Goal: Find specific page/section: Find specific page/section

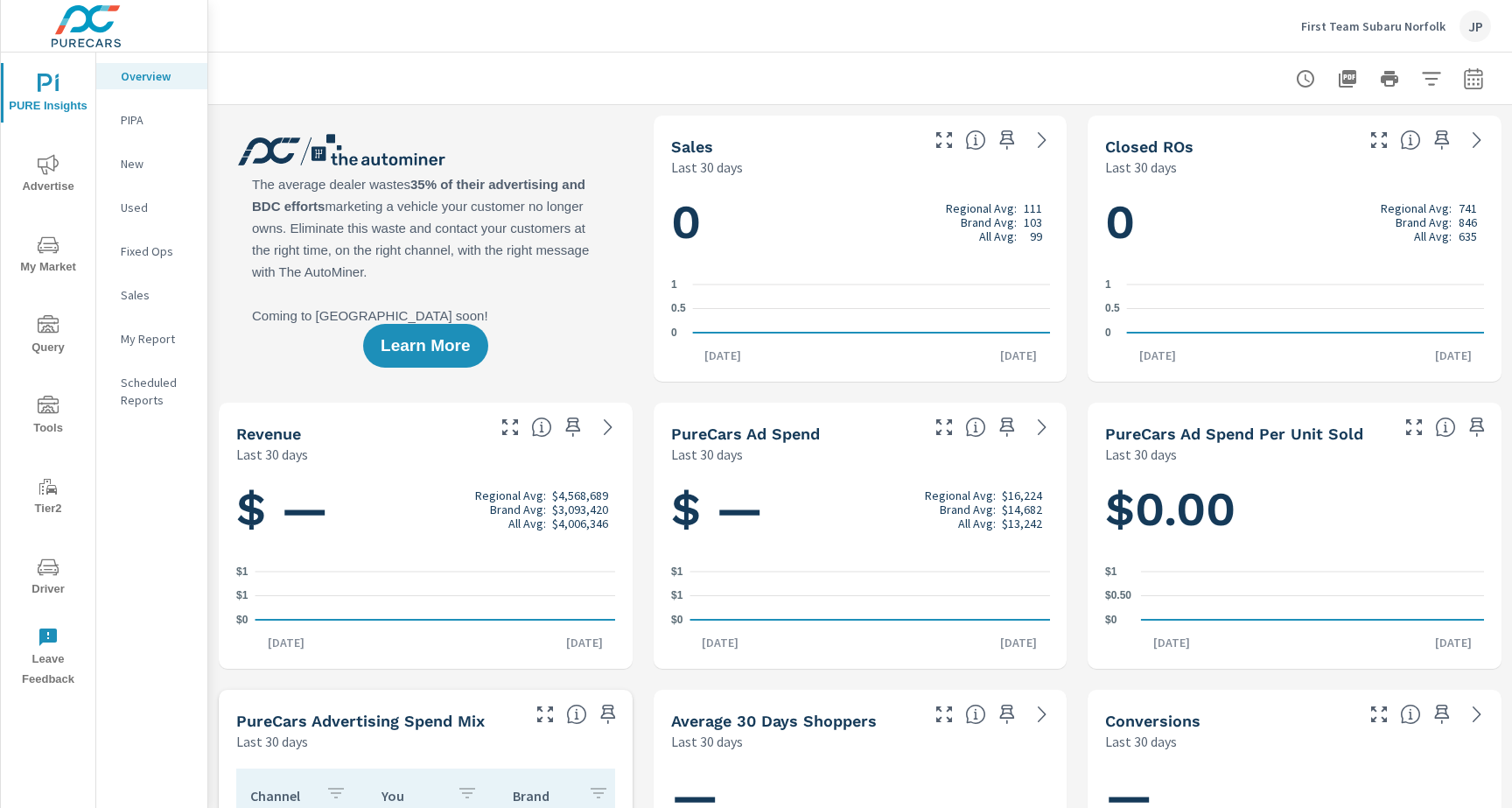
scroll to position [1, 0]
click at [41, 589] on span "Driver" at bounding box center [48, 578] width 84 height 43
click at [38, 571] on icon "nav menu" at bounding box center [48, 567] width 21 height 17
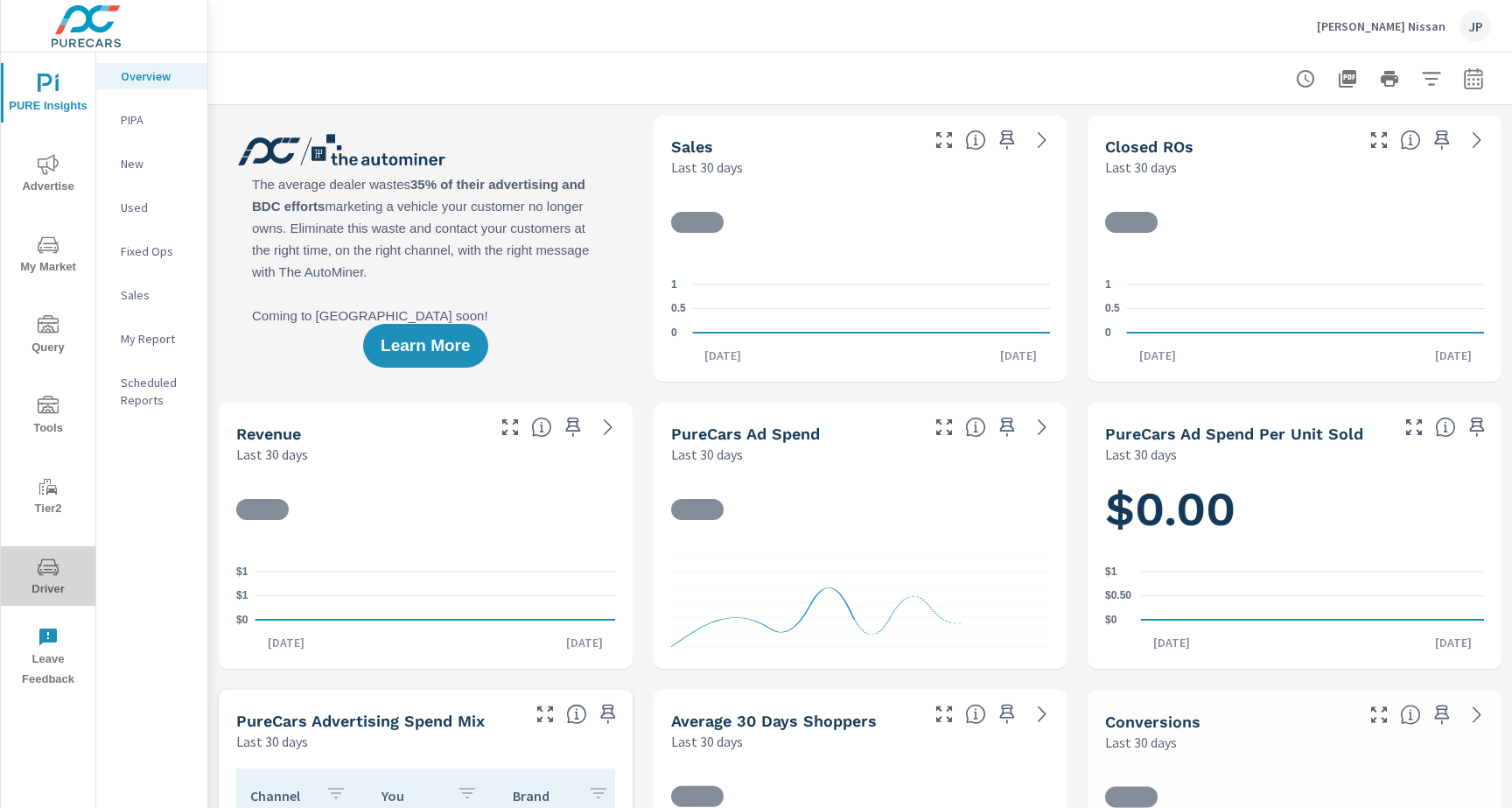
click at [57, 555] on button "Driver" at bounding box center [48, 575] width 94 height 60
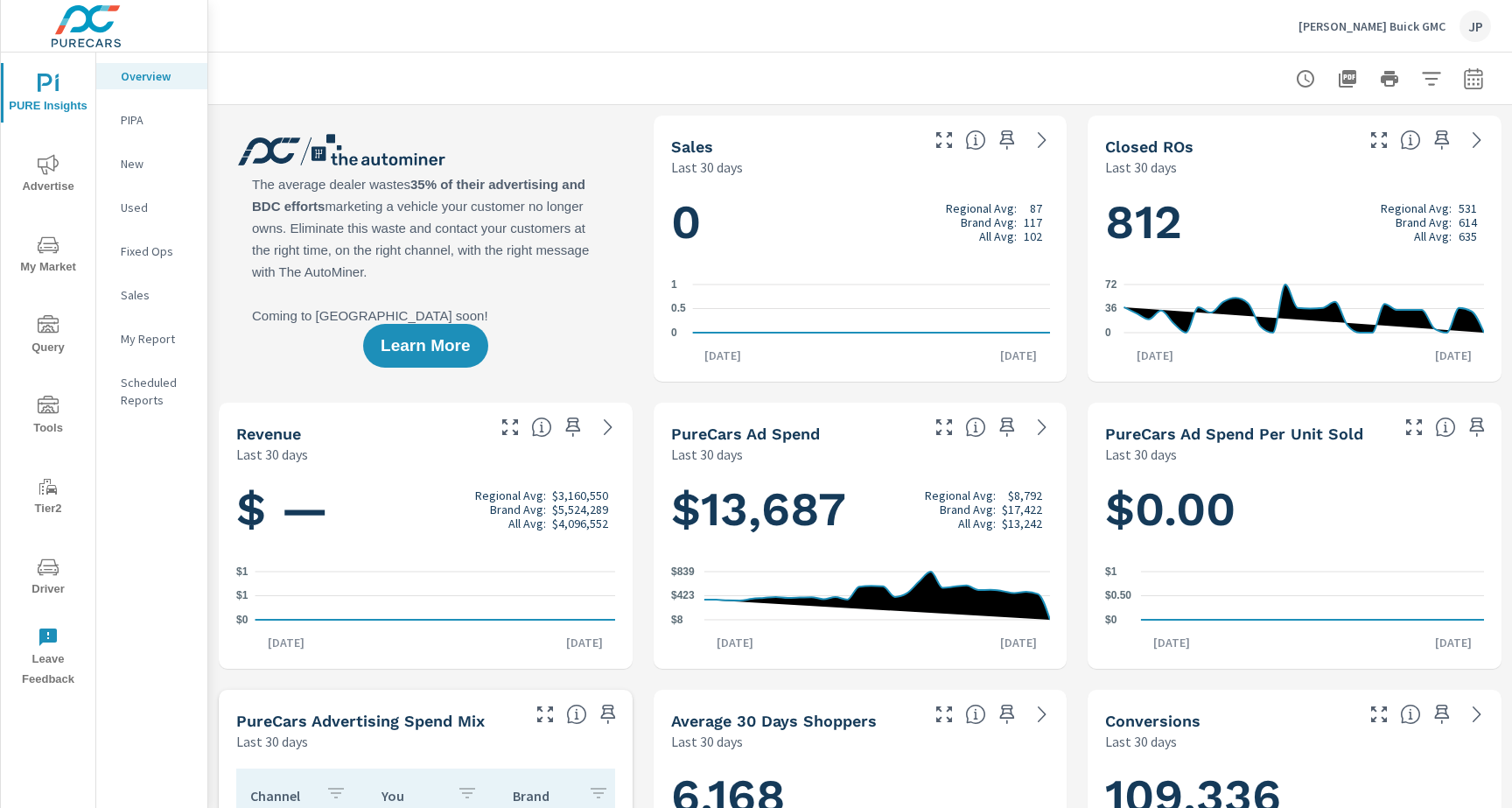
scroll to position [1, 0]
click at [1479, 21] on div "JP" at bounding box center [1475, 26] width 31 height 31
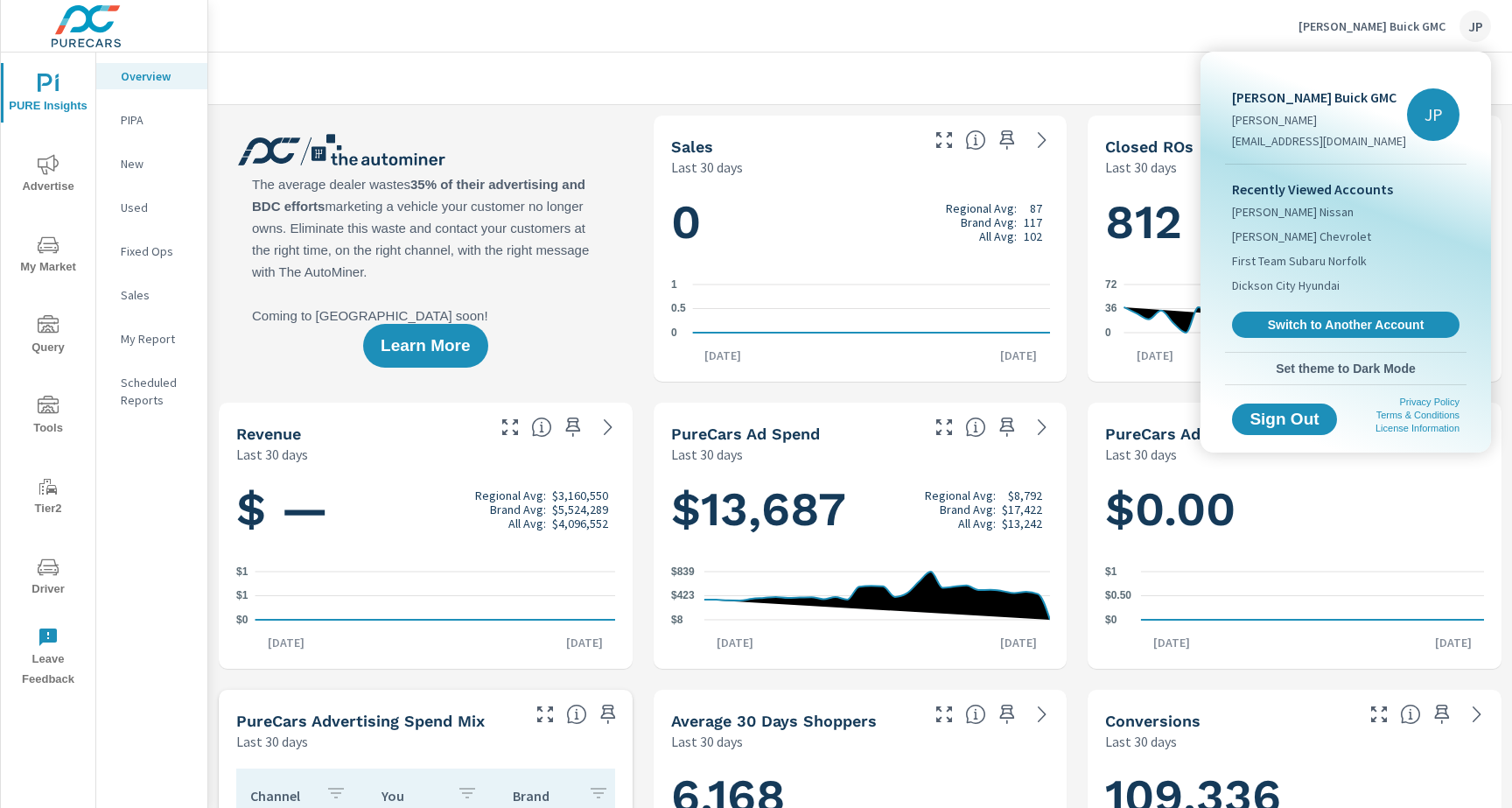
click at [1471, 23] on div at bounding box center [756, 404] width 1512 height 808
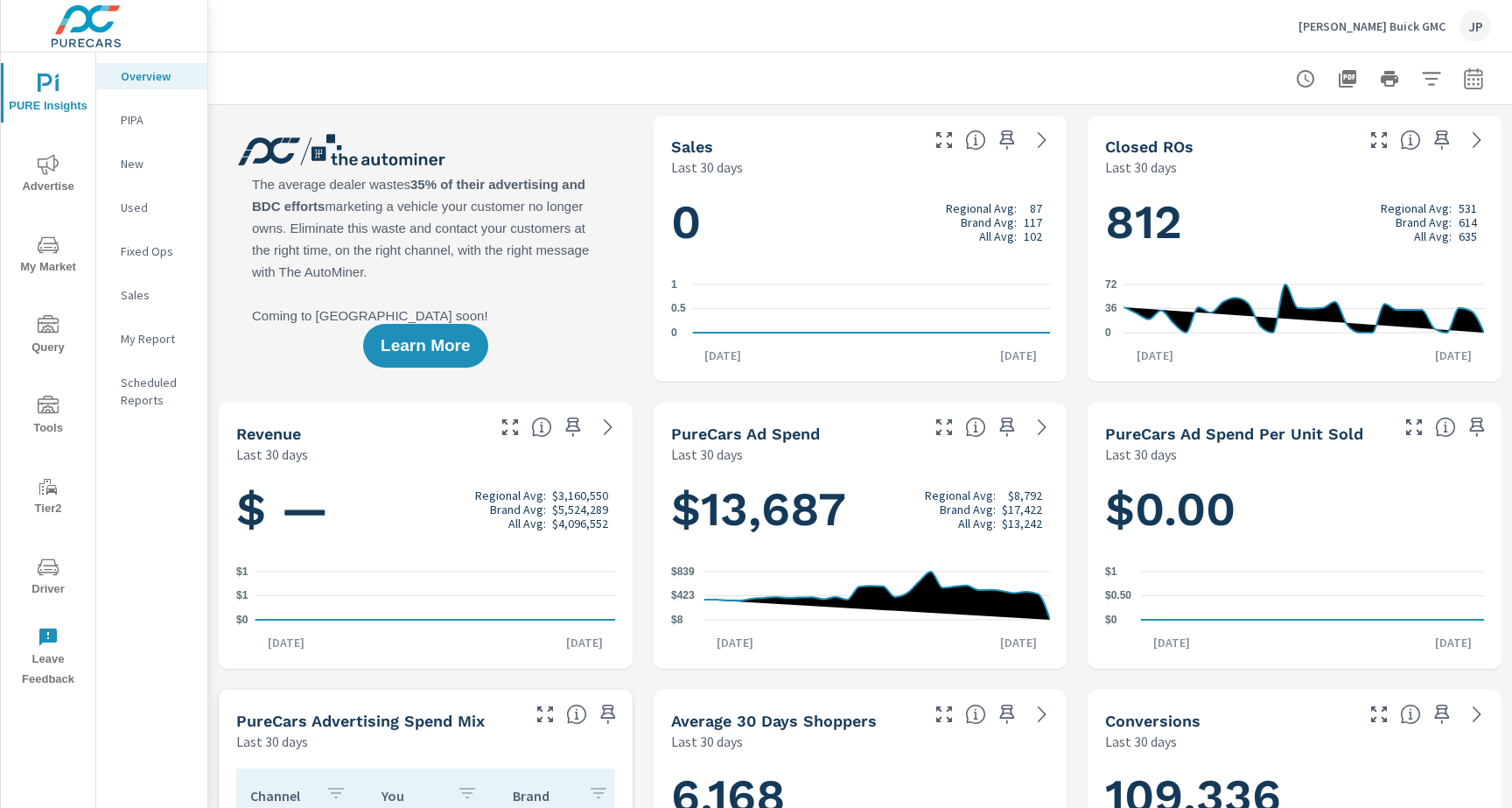
click at [1428, 23] on p "Hatchett Buick GMC" at bounding box center [1372, 27] width 147 height 16
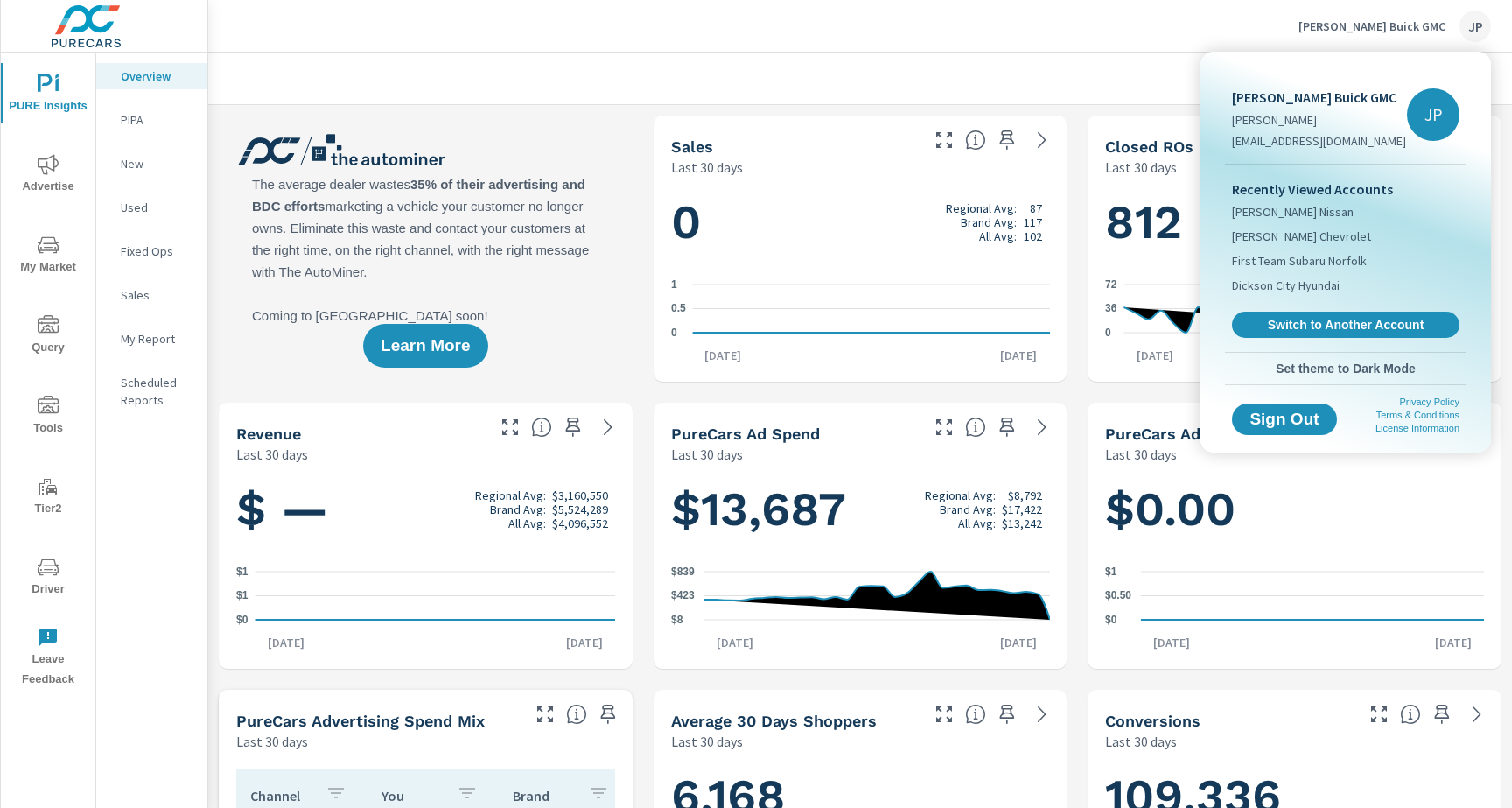
click at [935, 13] on div at bounding box center [756, 404] width 1512 height 808
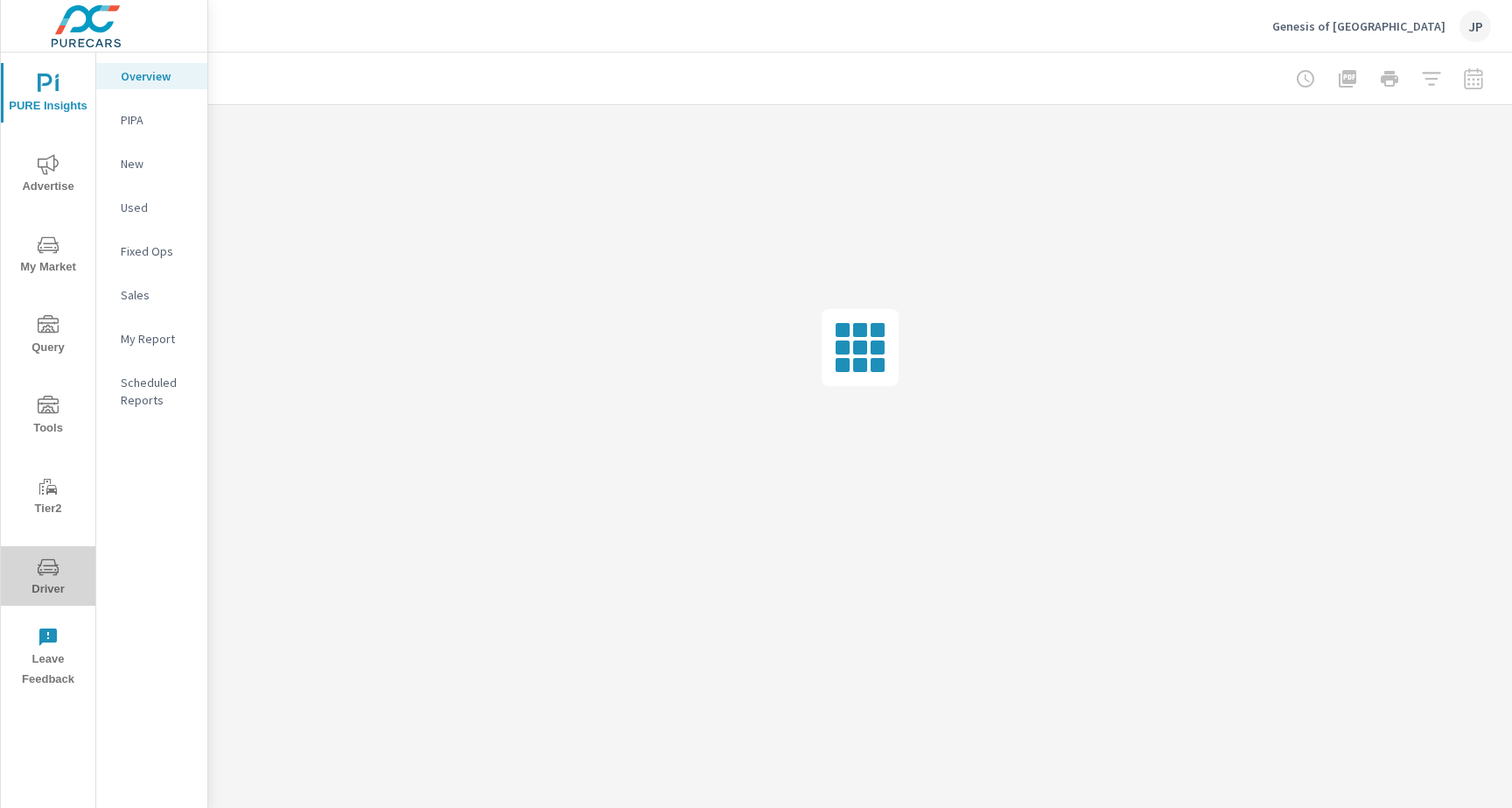
click at [42, 575] on icon "nav menu" at bounding box center [48, 567] width 21 height 21
click at [37, 587] on span "Driver" at bounding box center [48, 578] width 84 height 43
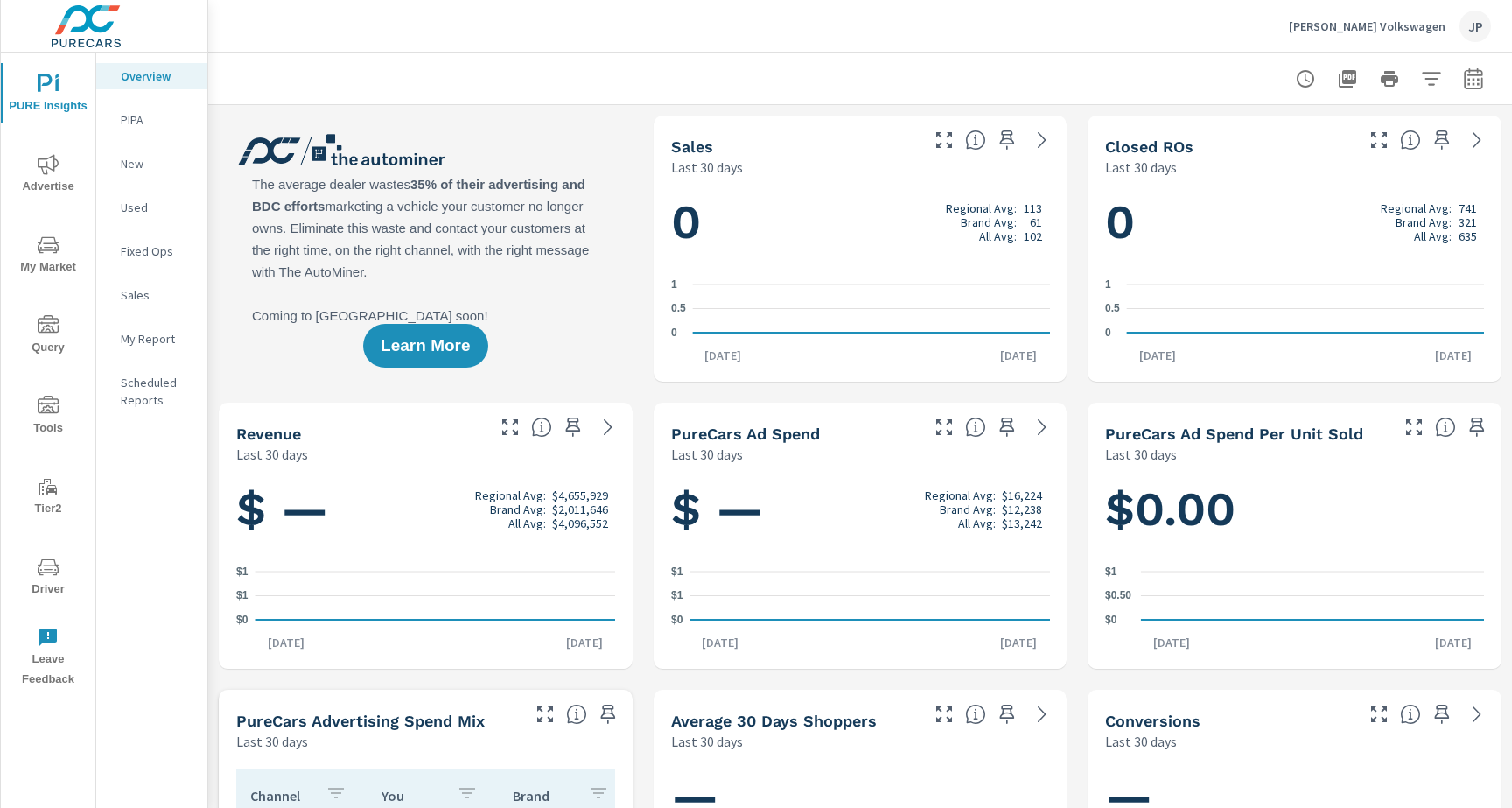
click at [33, 591] on span "Driver" at bounding box center [48, 578] width 84 height 43
click at [43, 560] on icon "nav menu" at bounding box center [48, 567] width 21 height 21
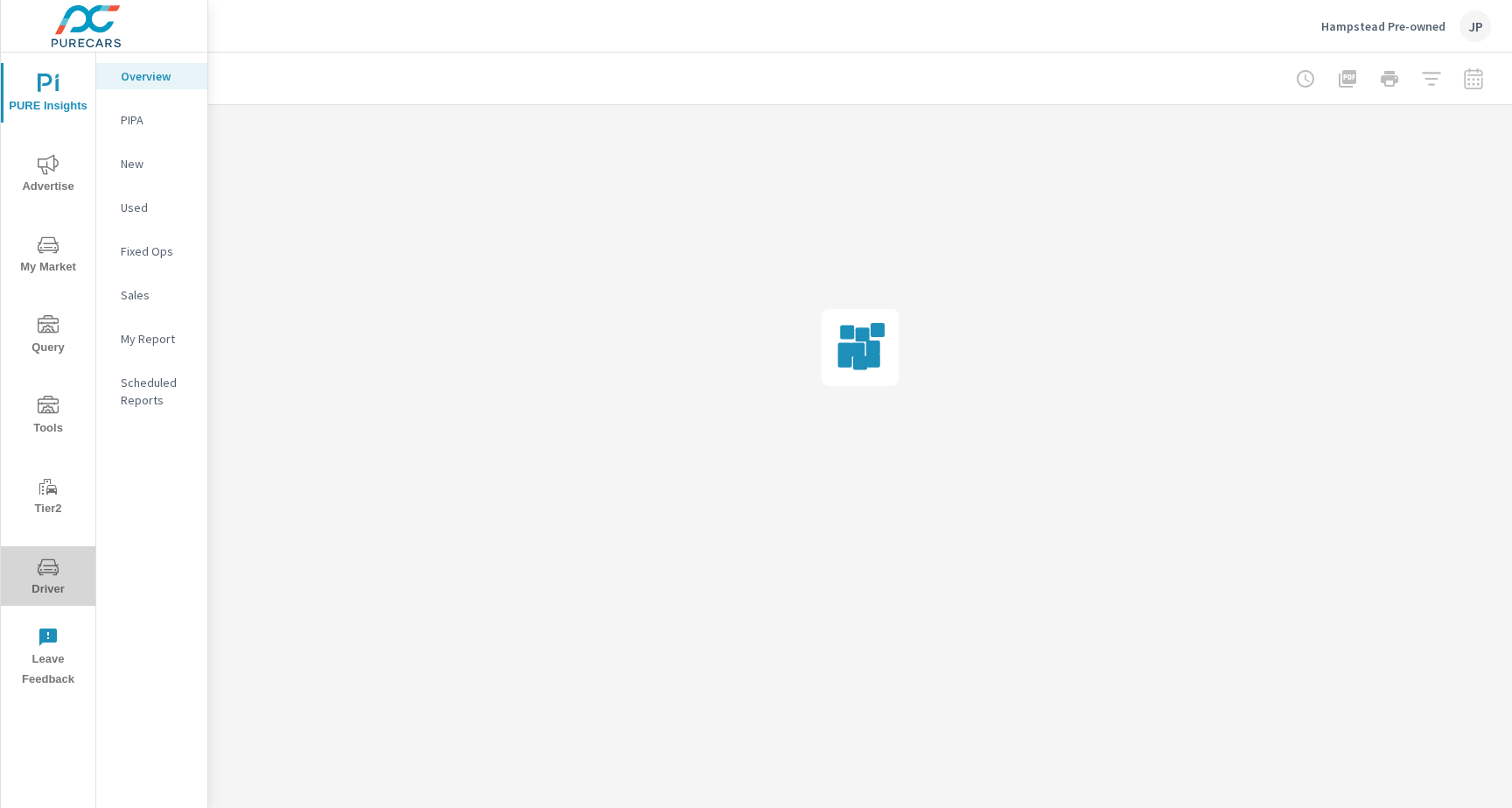
click at [49, 559] on icon "nav menu" at bounding box center [48, 567] width 21 height 17
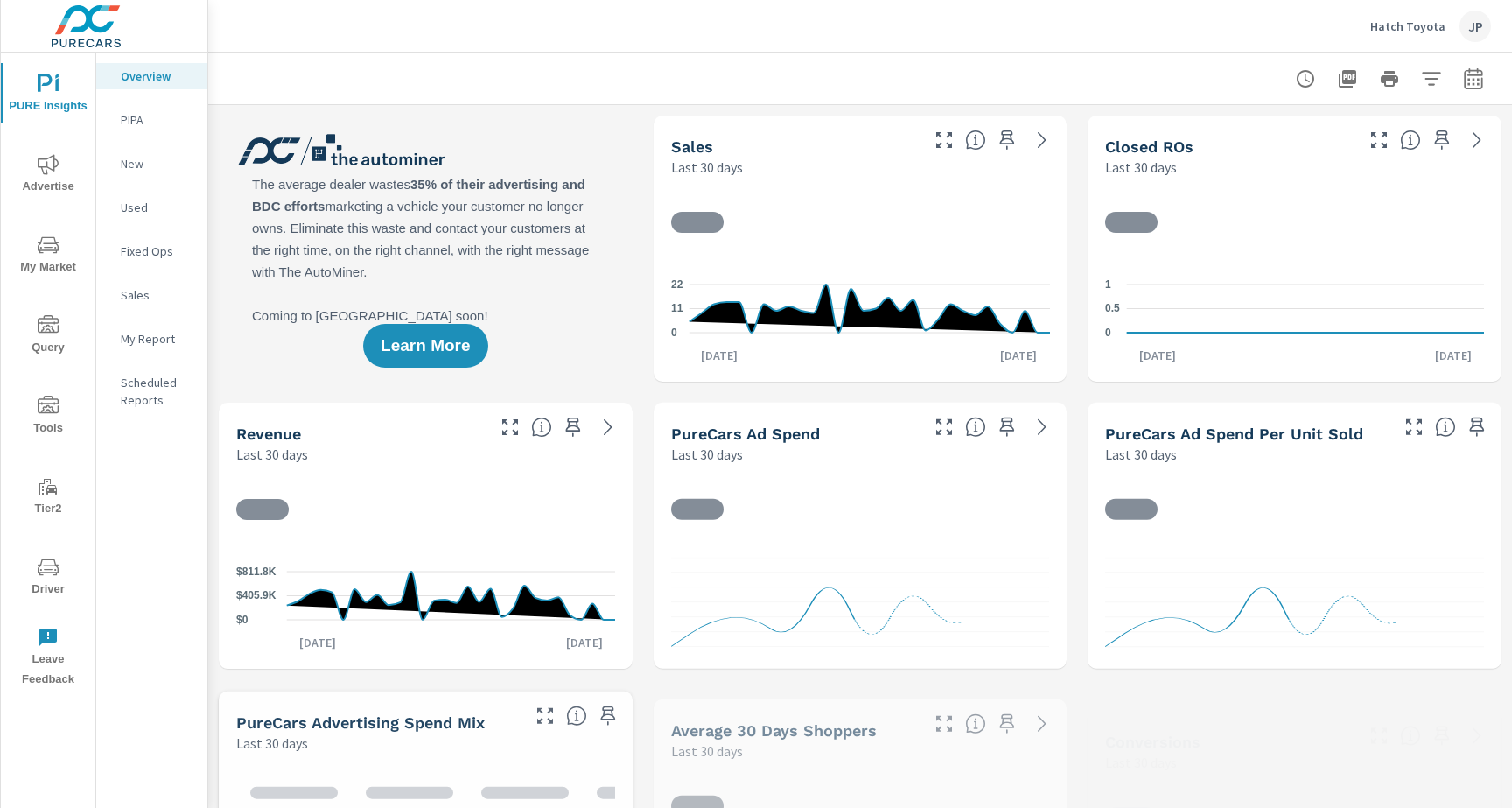
click at [43, 580] on span "Driver" at bounding box center [48, 578] width 84 height 43
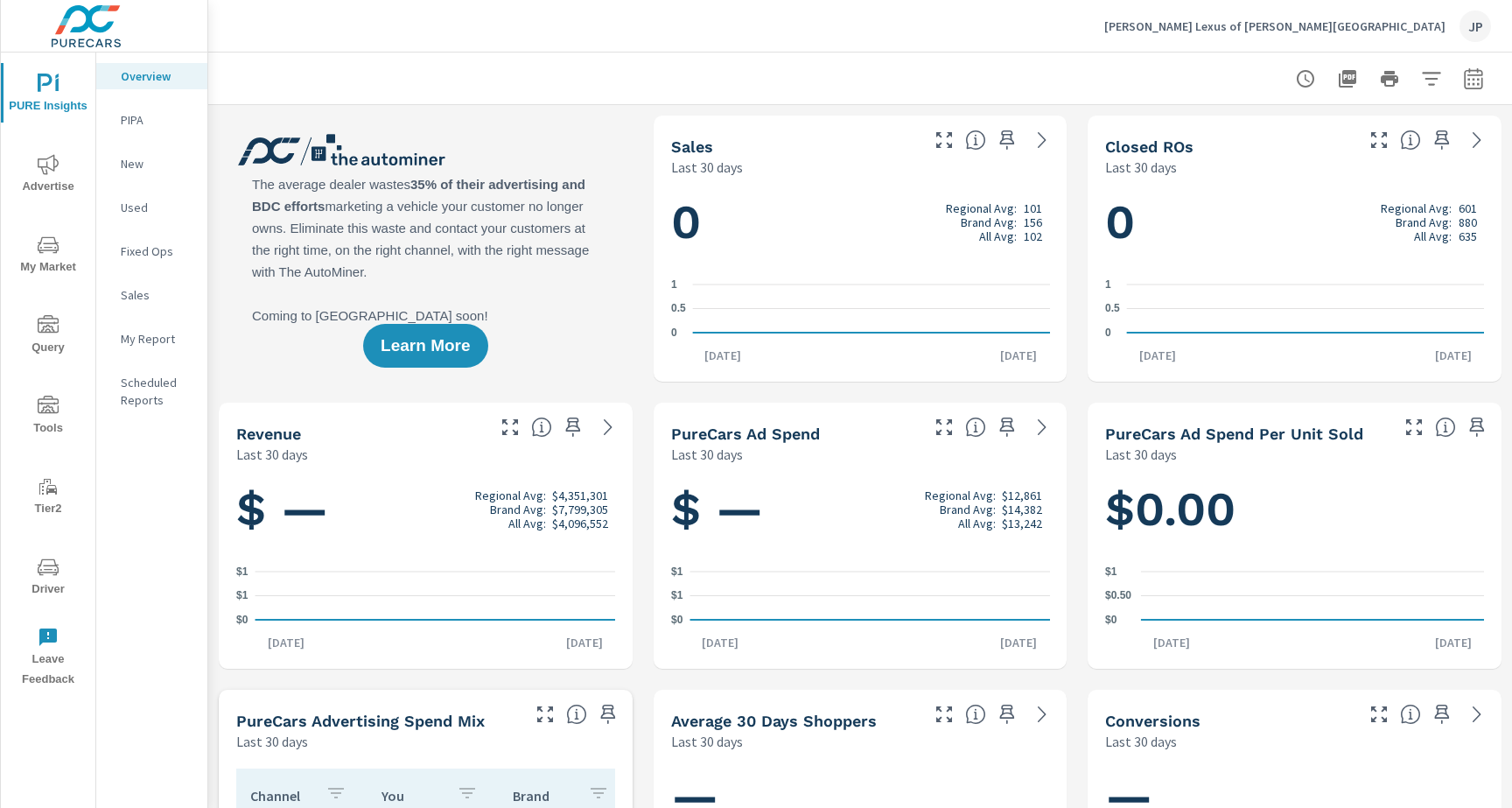
scroll to position [1, 0]
click at [77, 551] on button "Driver" at bounding box center [48, 575] width 94 height 60
click at [61, 580] on span "Driver" at bounding box center [48, 578] width 84 height 43
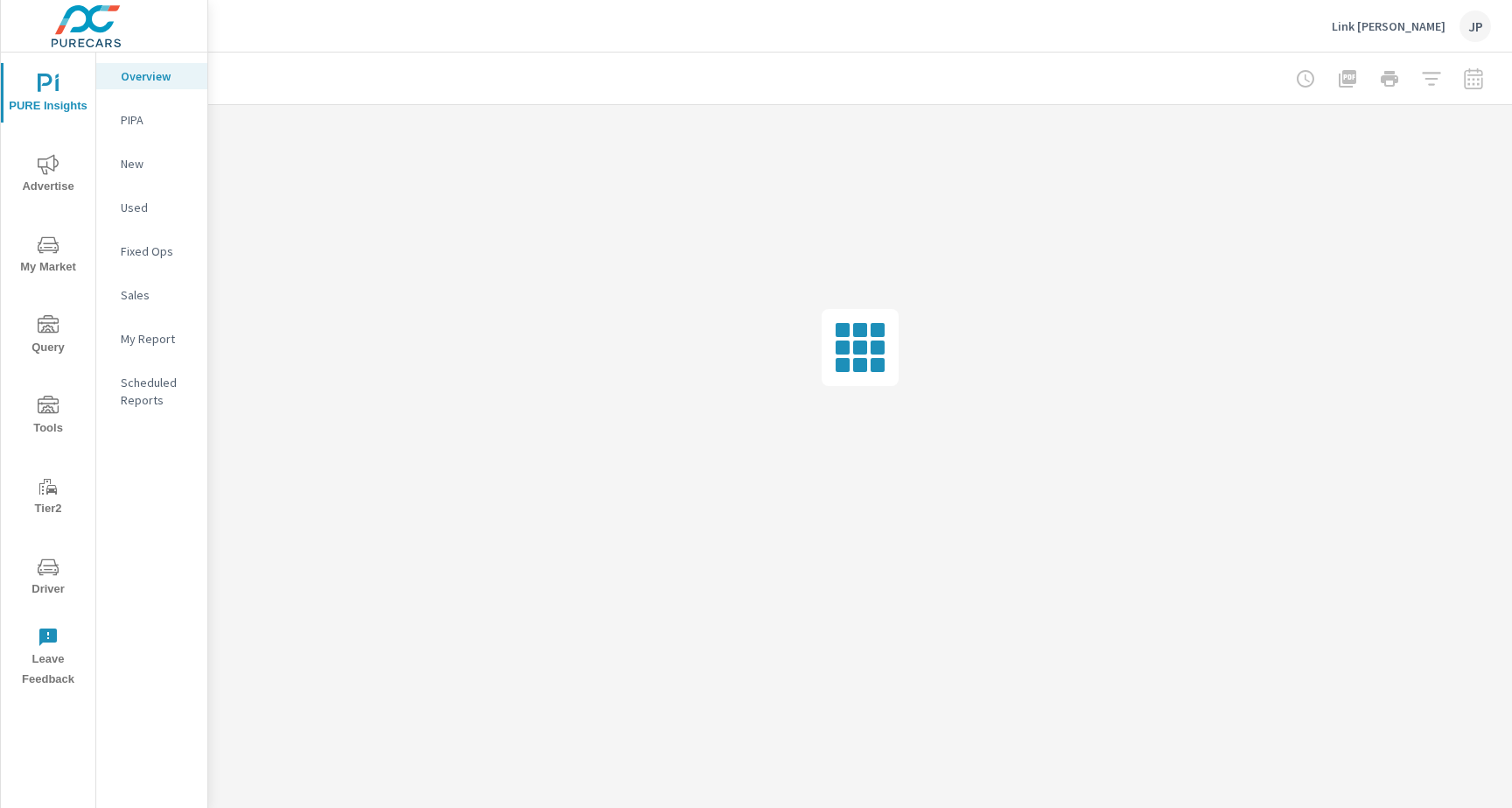
click at [56, 572] on icon "nav menu" at bounding box center [48, 567] width 21 height 17
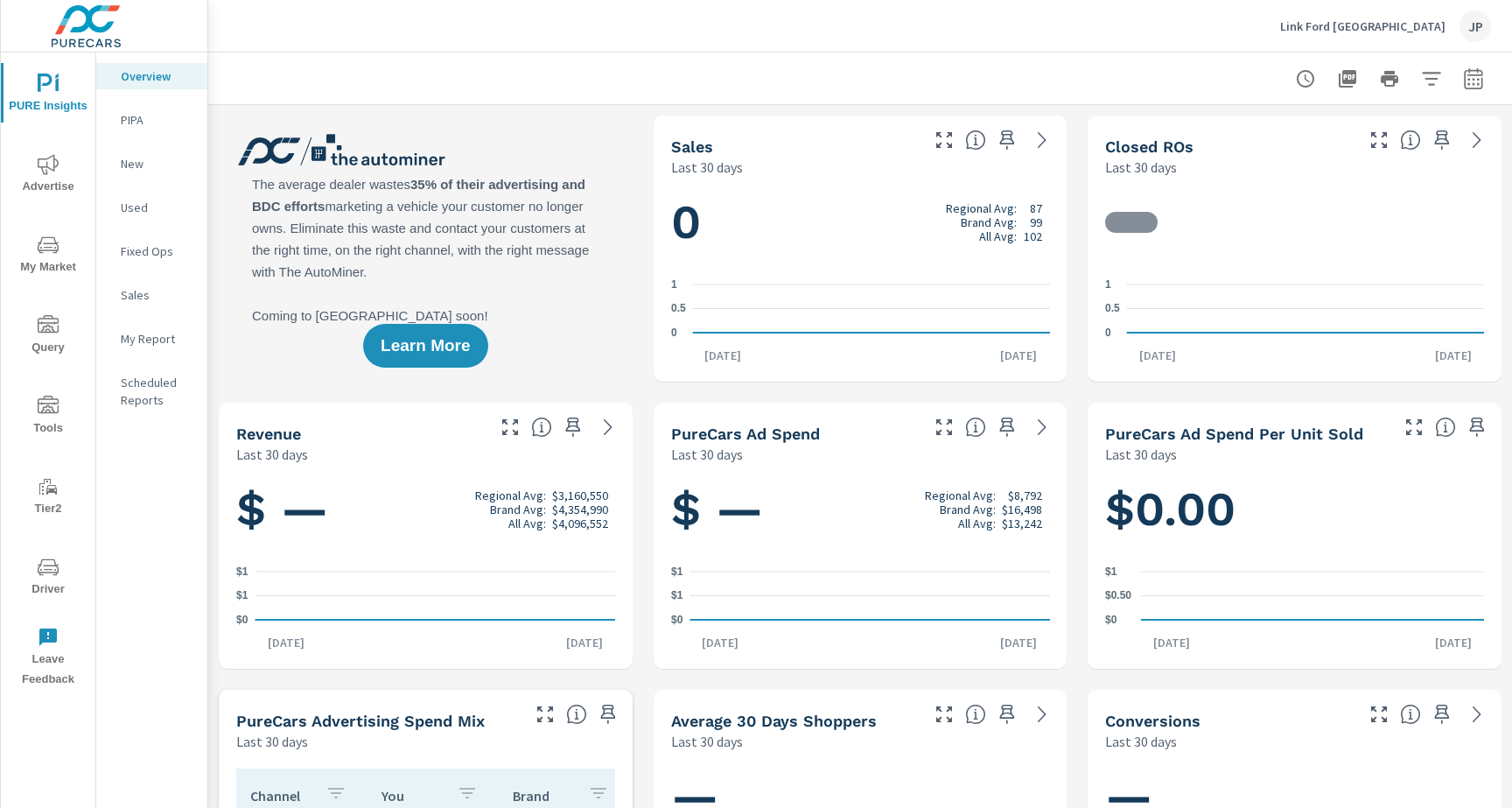
click at [42, 560] on icon "nav menu" at bounding box center [48, 567] width 21 height 21
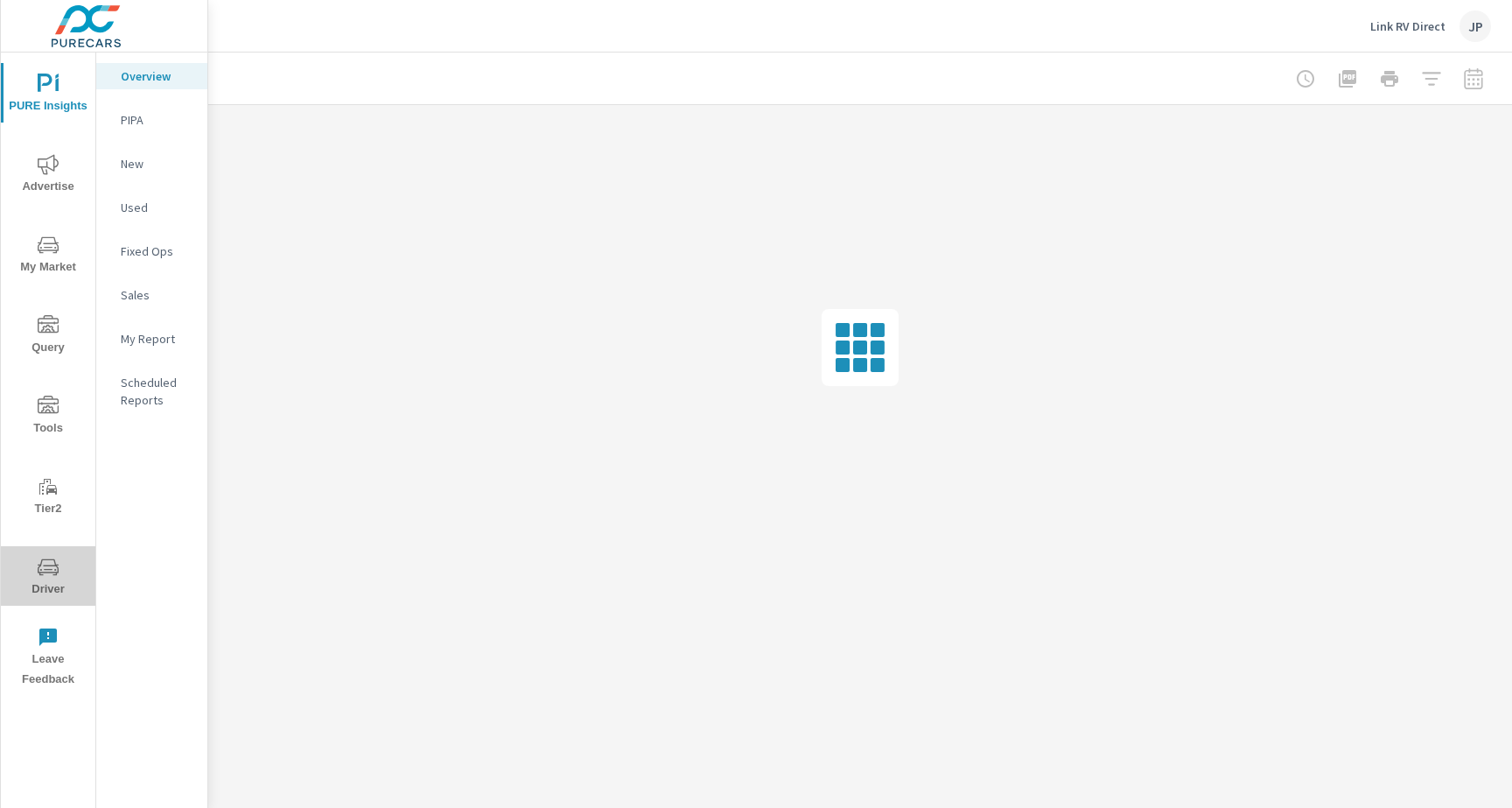
click at [39, 567] on icon "nav menu" at bounding box center [48, 567] width 21 height 21
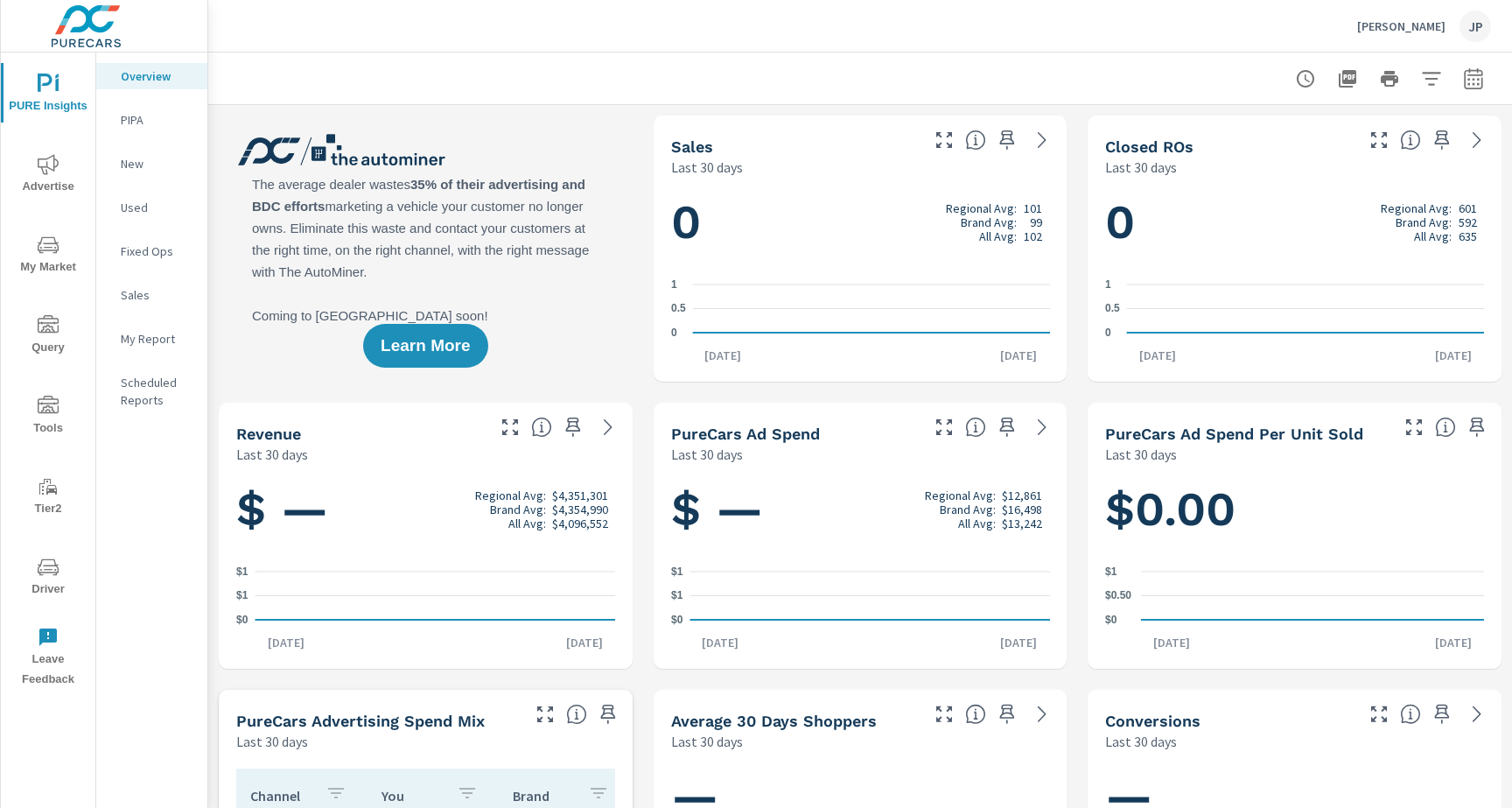
click at [63, 565] on span "Driver" at bounding box center [48, 578] width 84 height 43
click at [42, 575] on icon "nav menu" at bounding box center [48, 567] width 21 height 21
click at [37, 580] on span "Driver" at bounding box center [48, 578] width 84 height 43
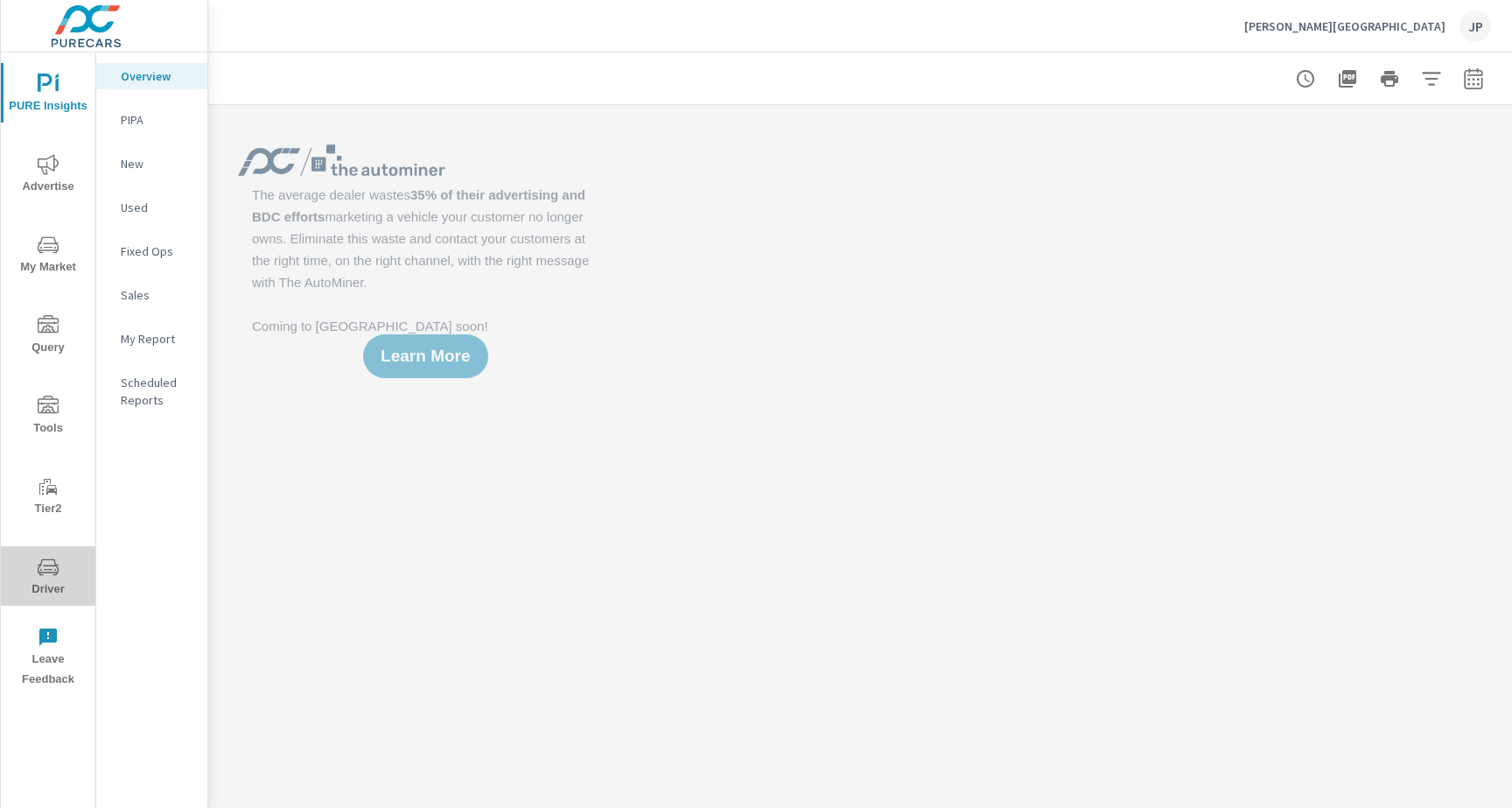
click at [53, 563] on icon "nav menu" at bounding box center [48, 567] width 21 height 21
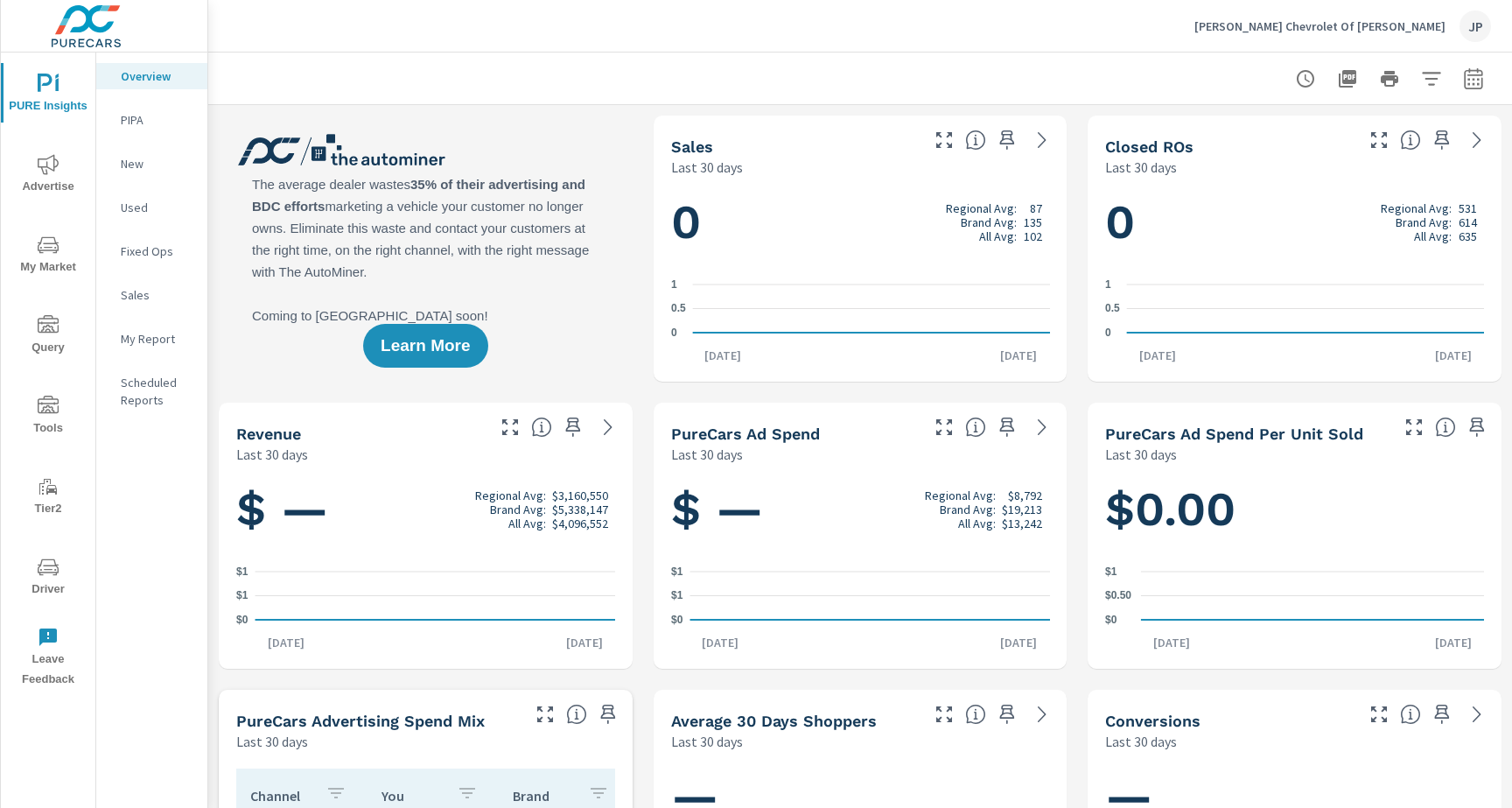
scroll to position [1, 0]
click at [52, 567] on icon "nav menu" at bounding box center [48, 567] width 21 height 21
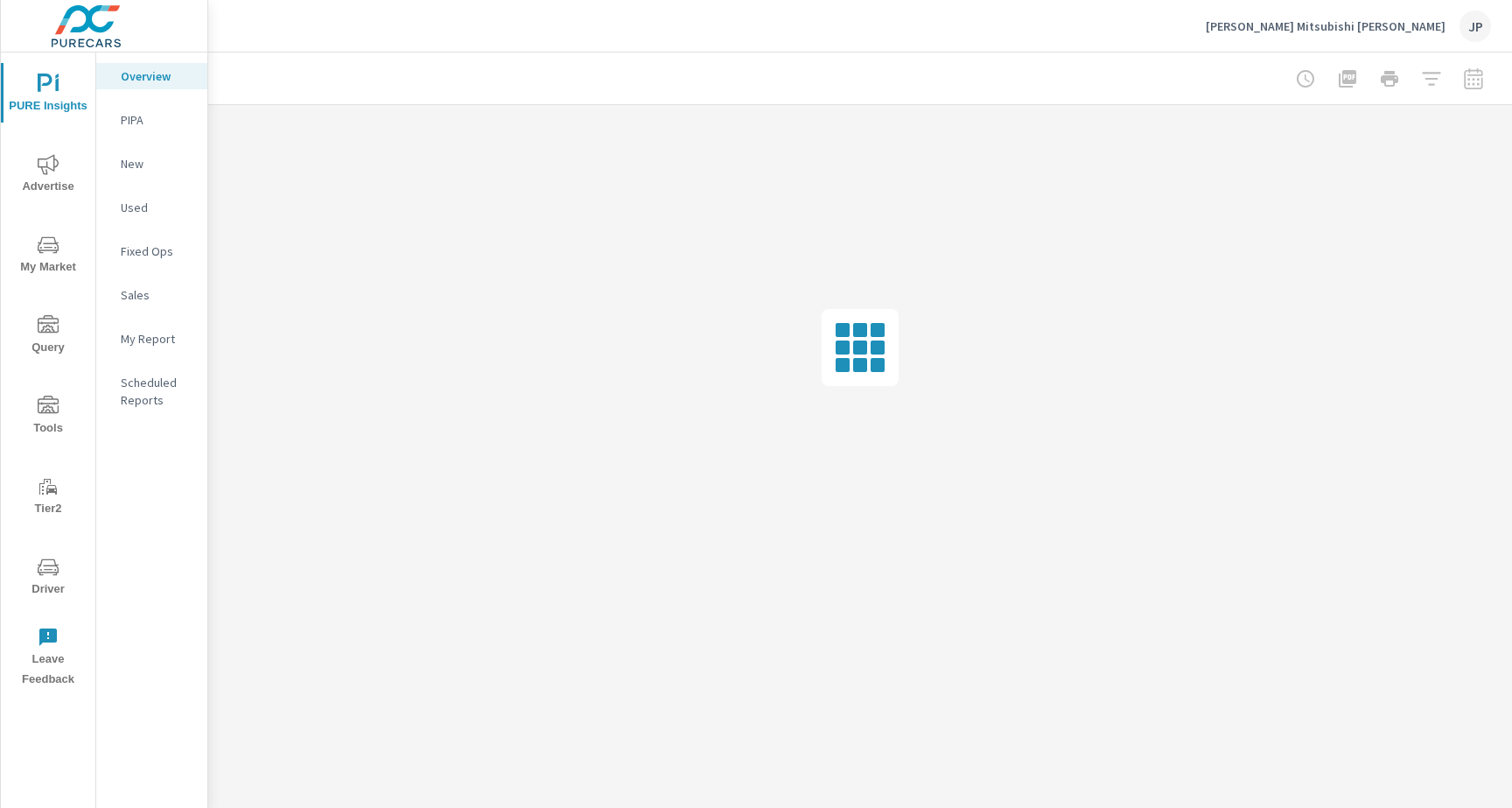
click at [55, 601] on button "Driver" at bounding box center [48, 575] width 94 height 60
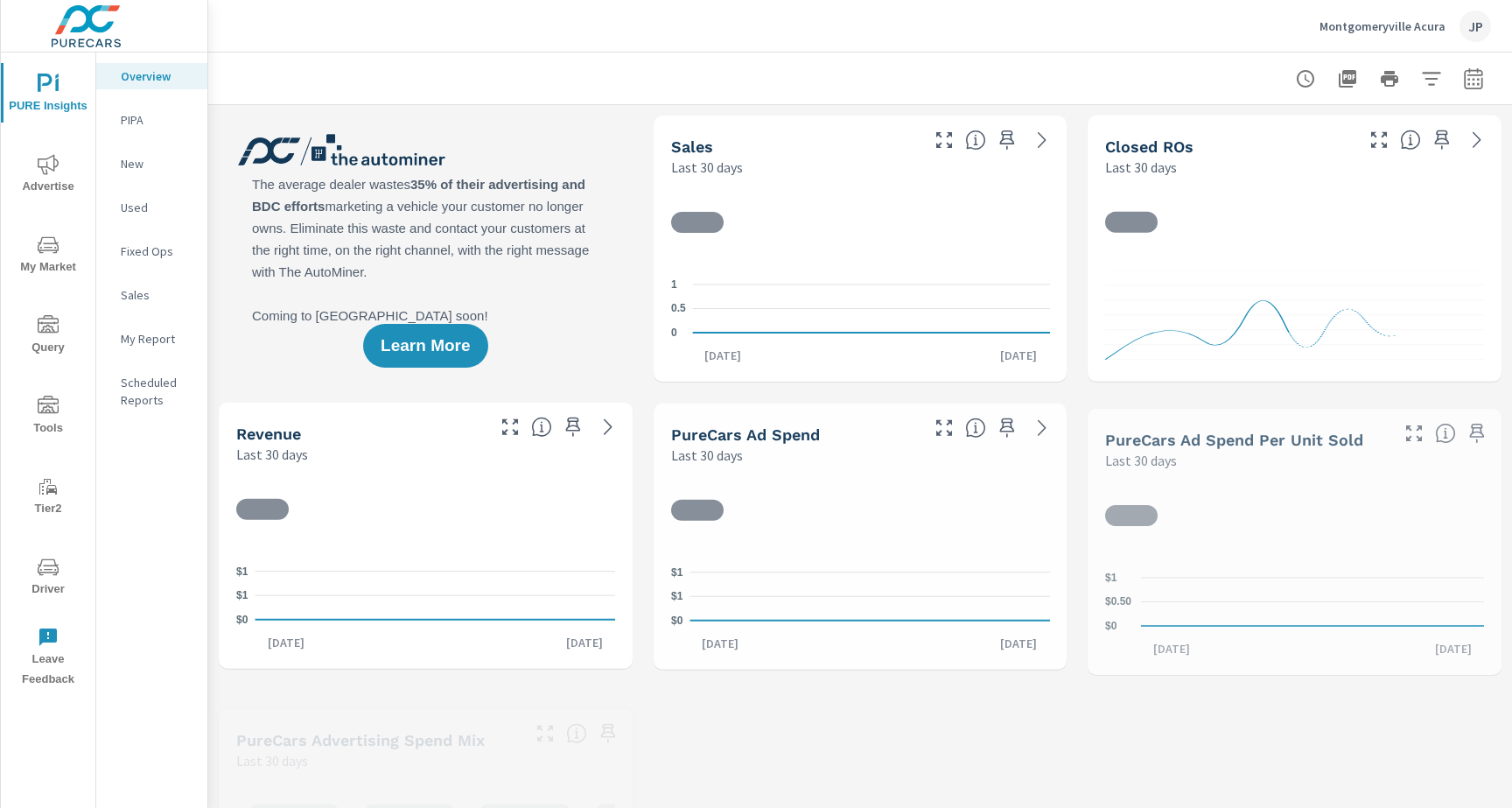
click at [46, 579] on span "Driver" at bounding box center [48, 578] width 84 height 43
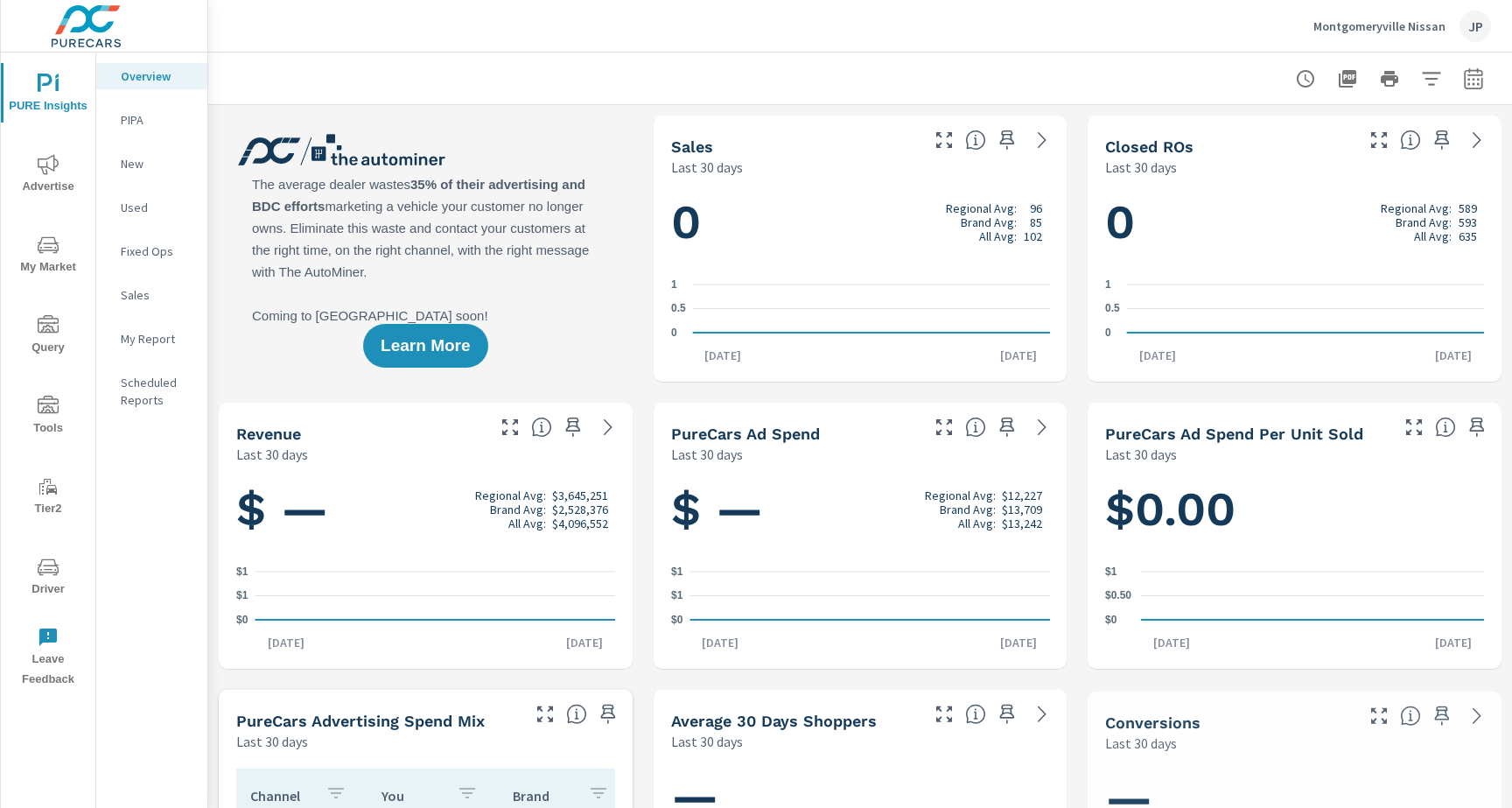
click at [61, 577] on span "Driver" at bounding box center [48, 578] width 84 height 43
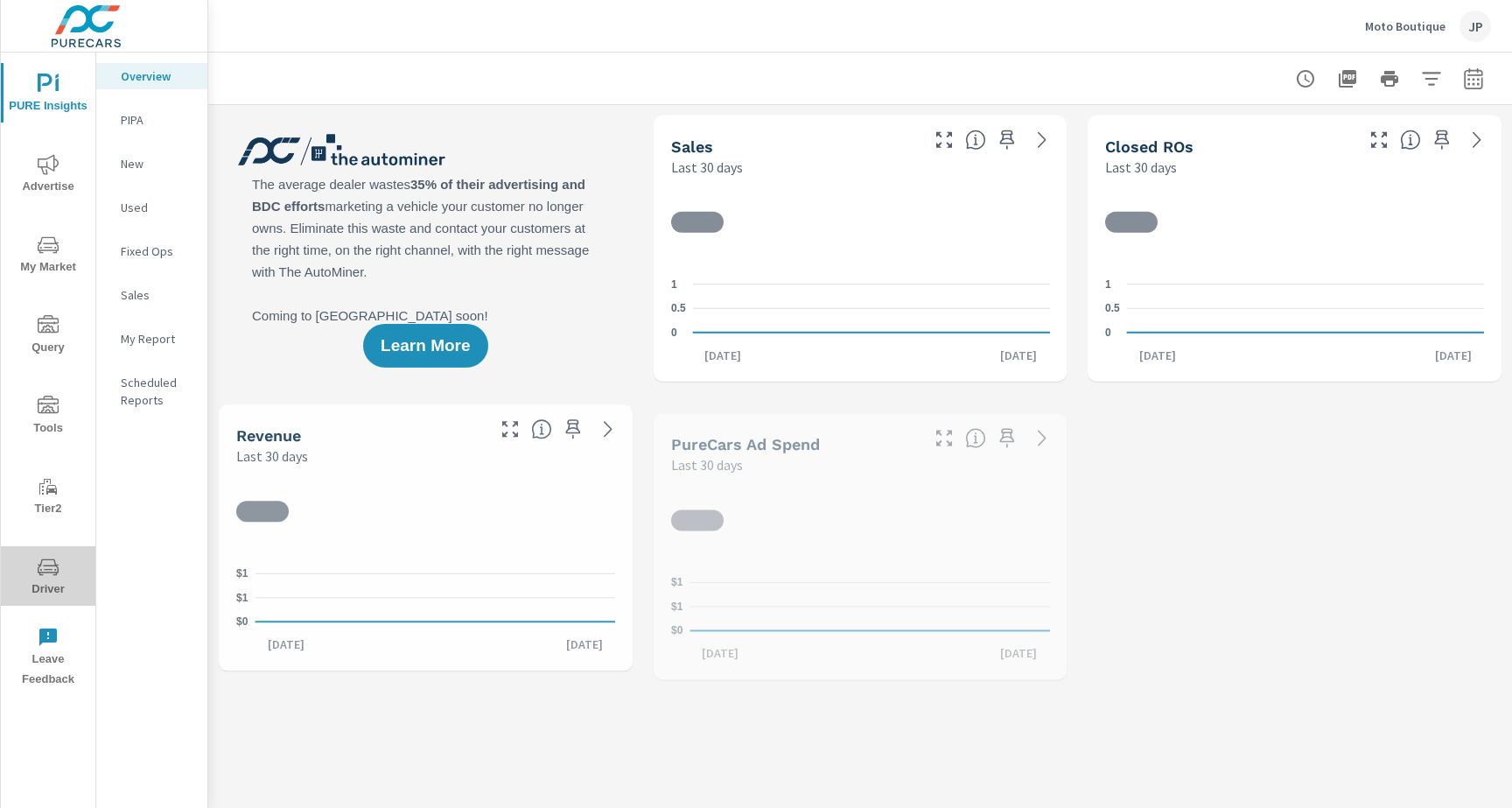
click at [25, 593] on span "Driver" at bounding box center [48, 578] width 84 height 43
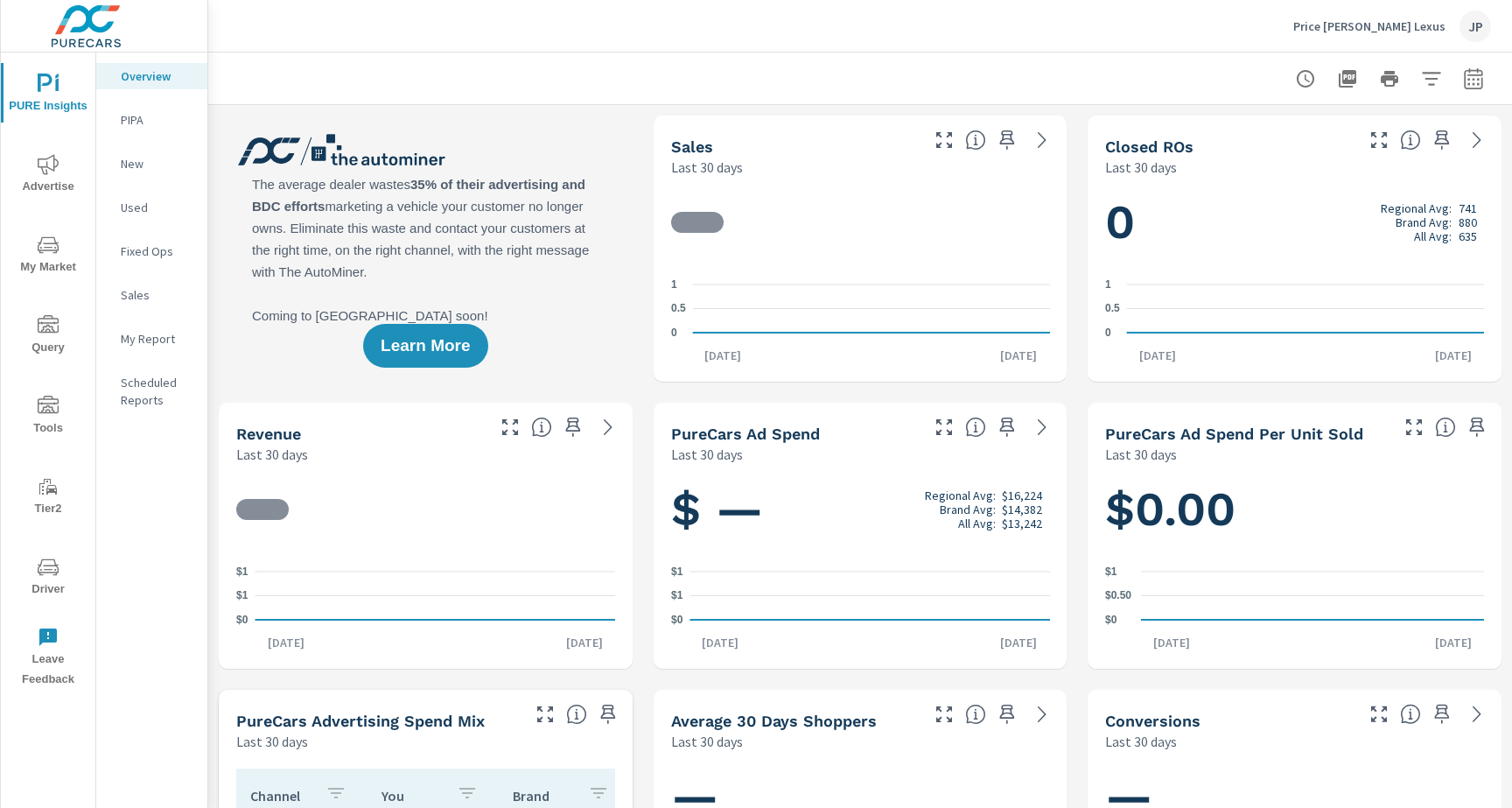
click at [60, 566] on span "Driver" at bounding box center [48, 578] width 84 height 43
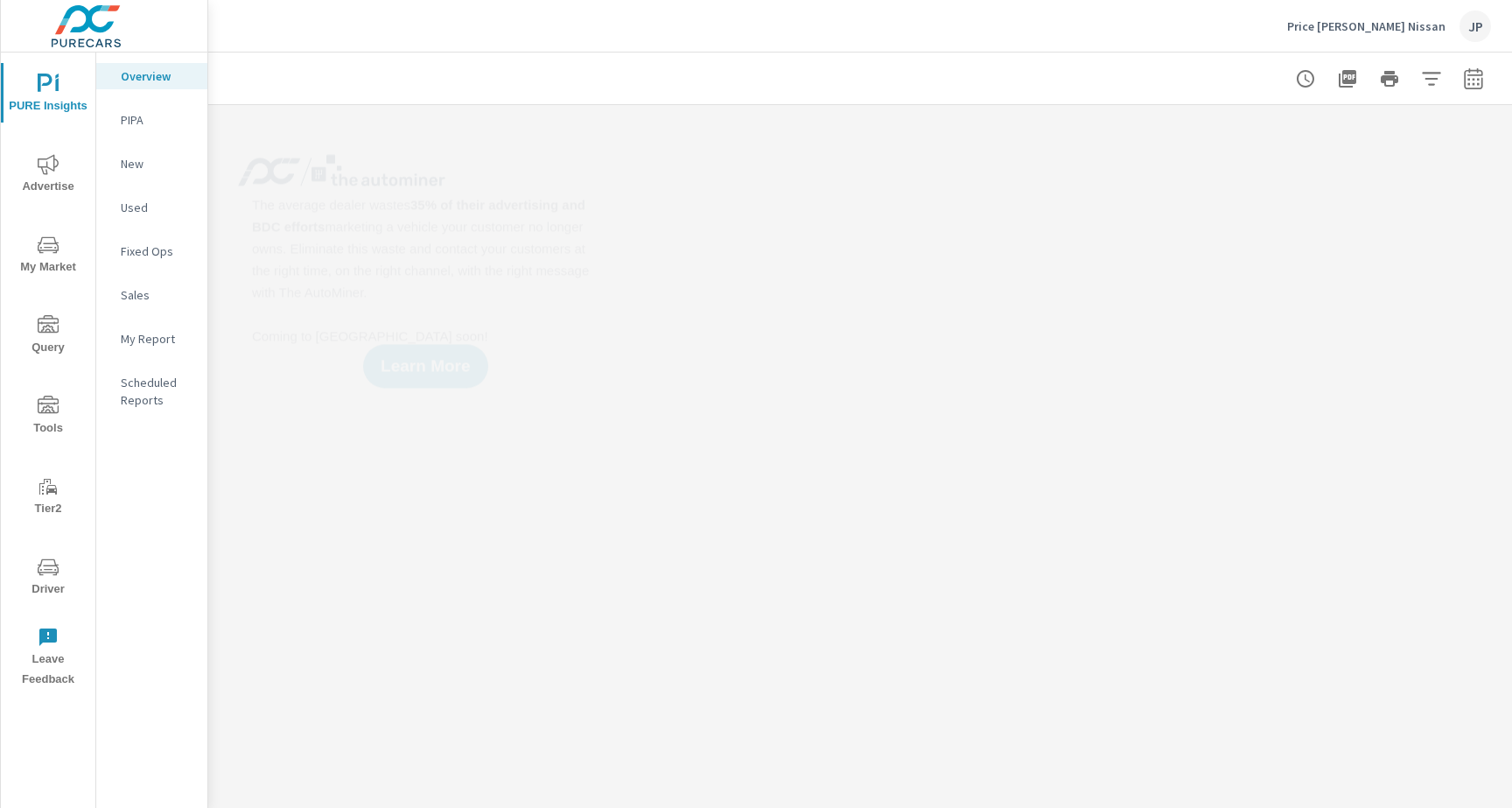
click at [40, 555] on button "Driver" at bounding box center [48, 575] width 94 height 60
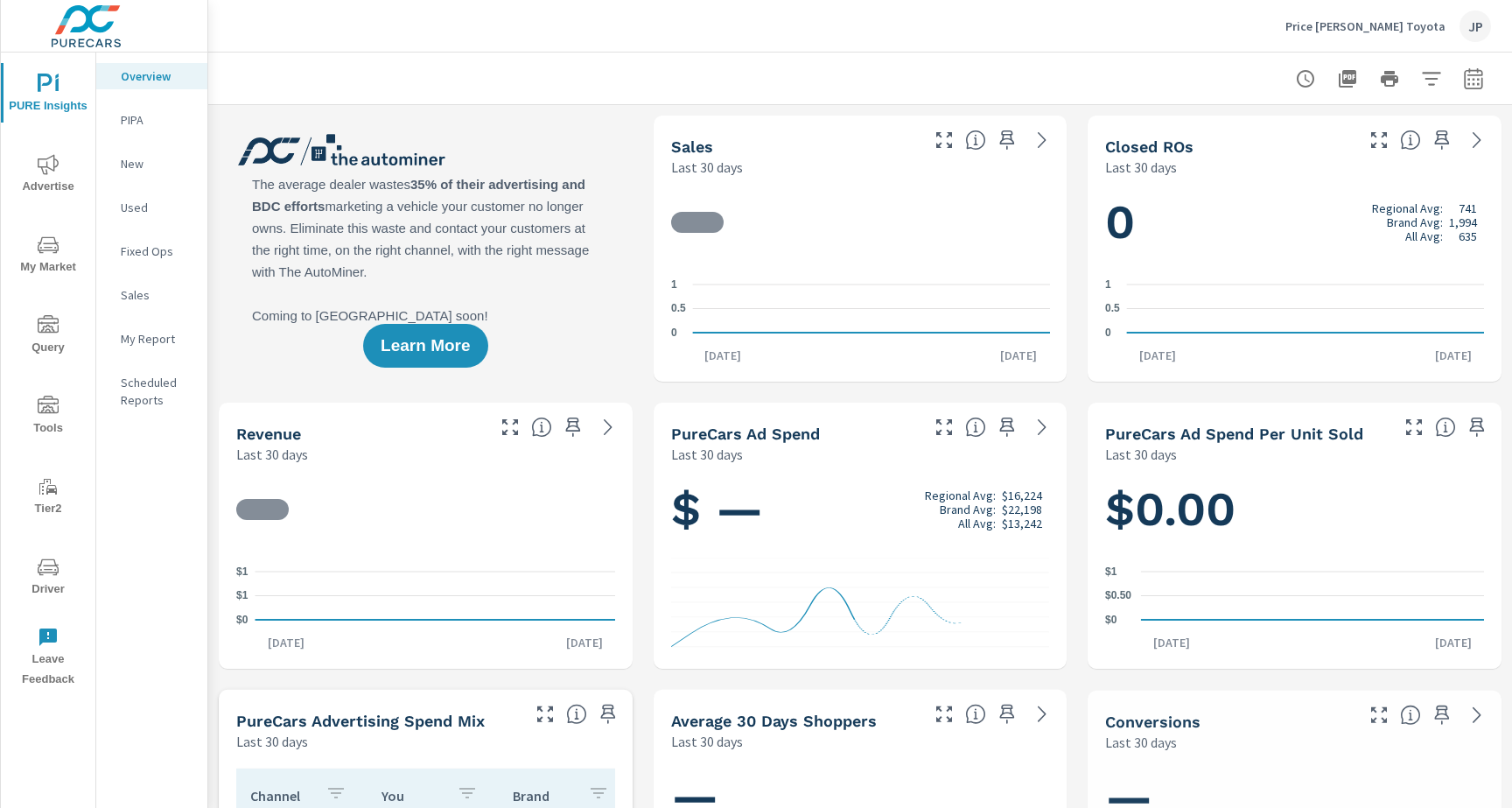
click at [46, 578] on span "Driver" at bounding box center [48, 578] width 84 height 43
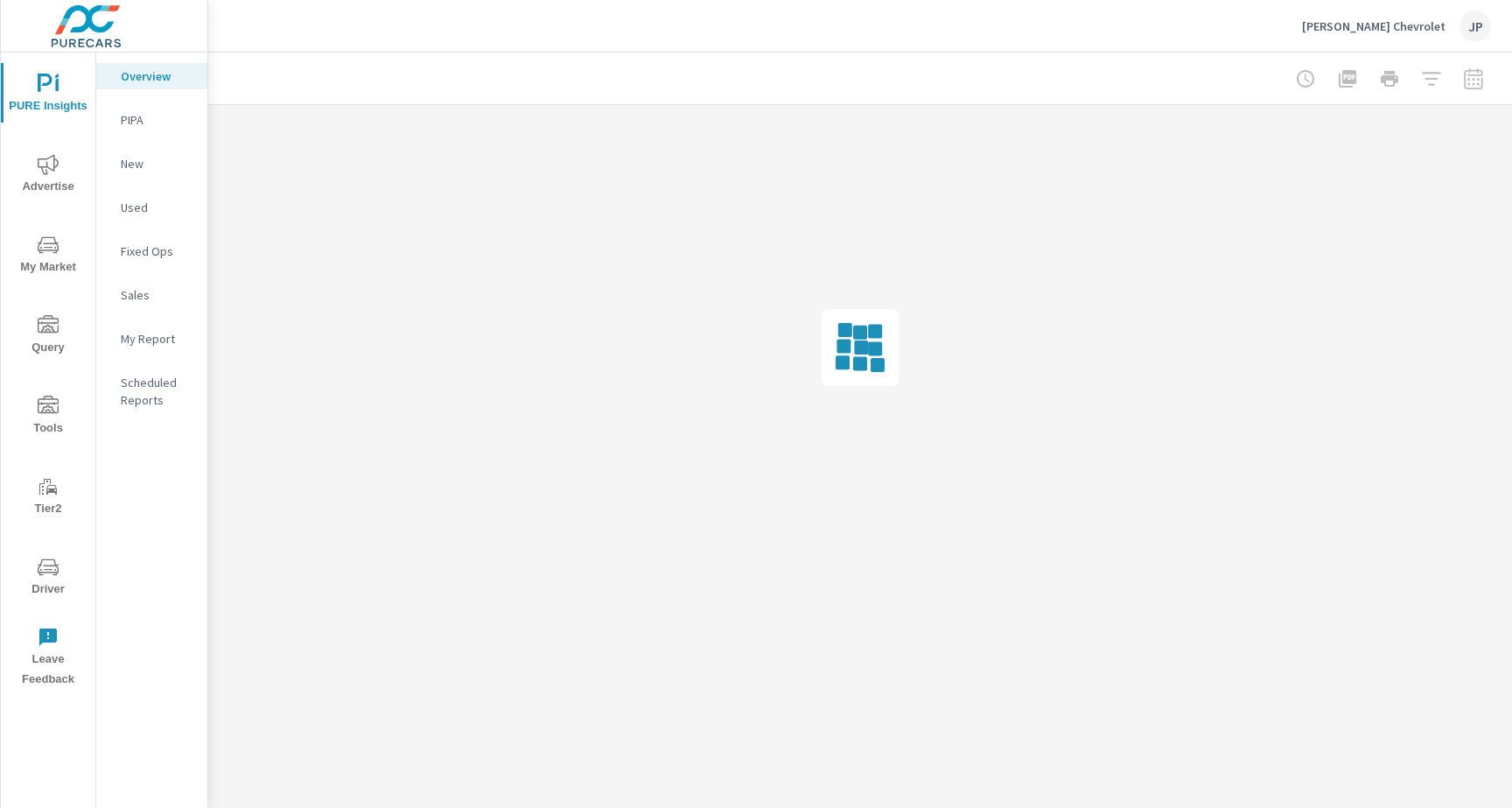
click at [49, 562] on icon "nav menu" at bounding box center [48, 567] width 21 height 21
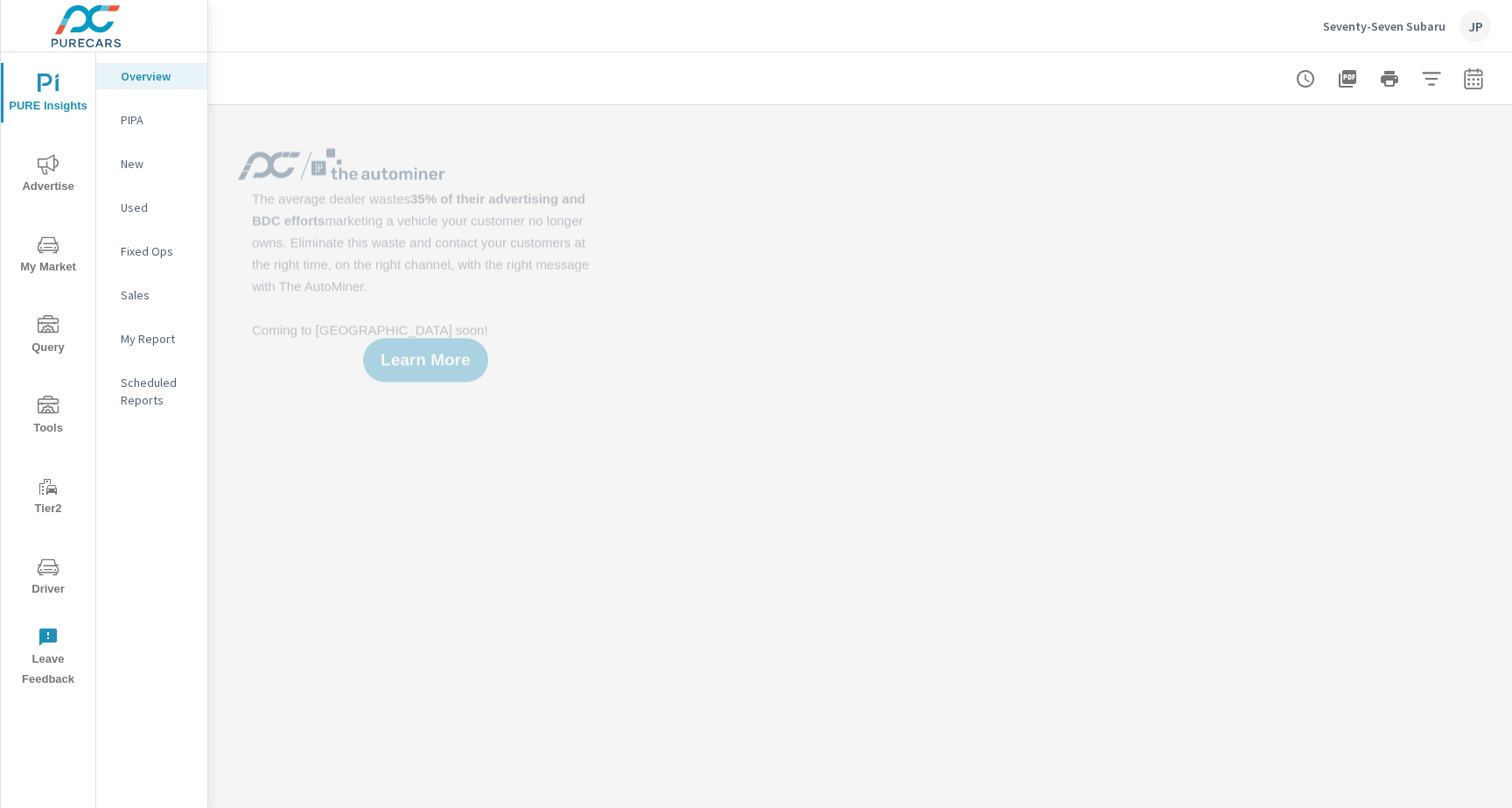
click at [53, 583] on span "Driver" at bounding box center [48, 578] width 84 height 43
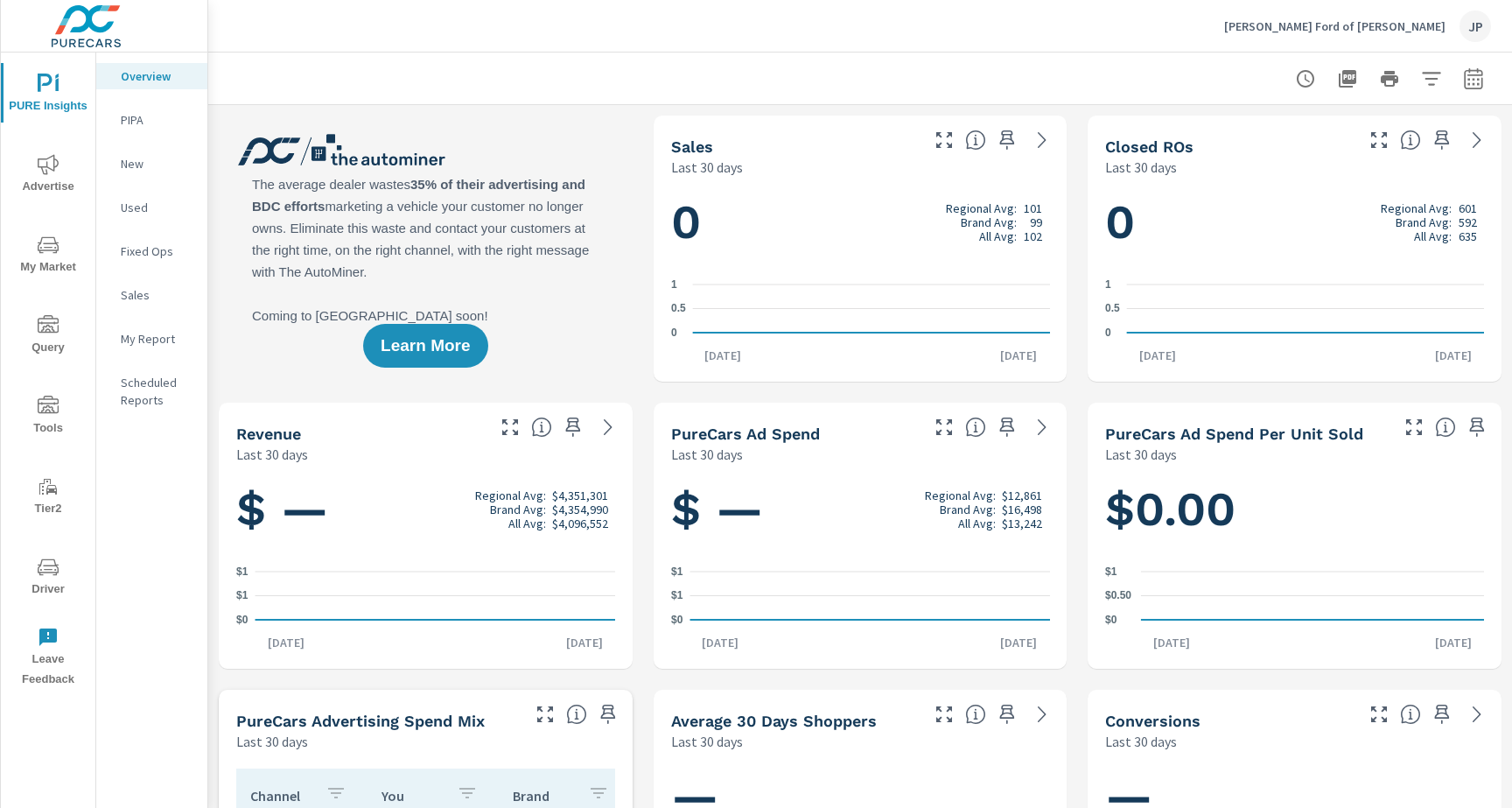
click at [34, 560] on span "Driver" at bounding box center [48, 578] width 84 height 43
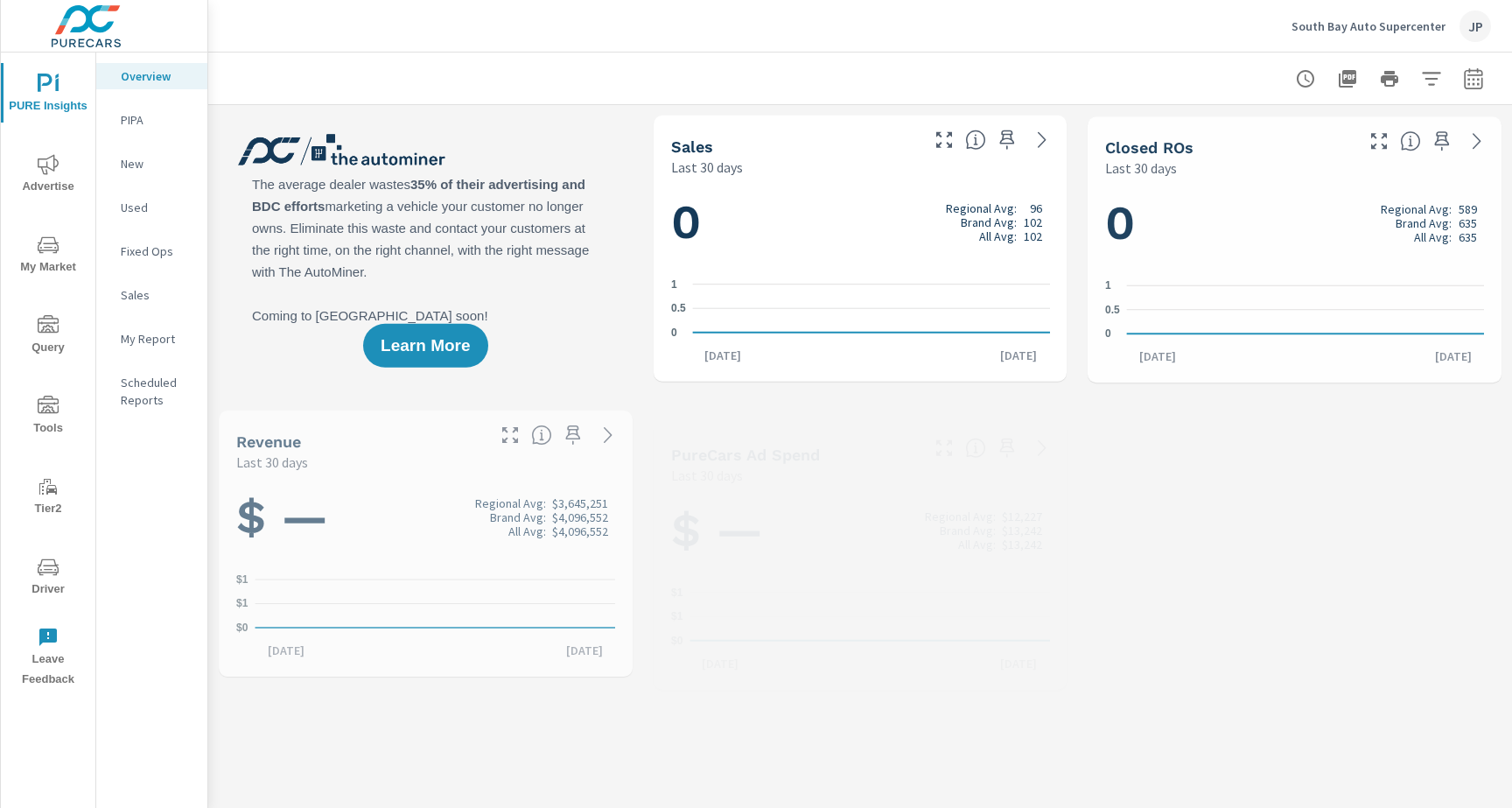
scroll to position [1, 0]
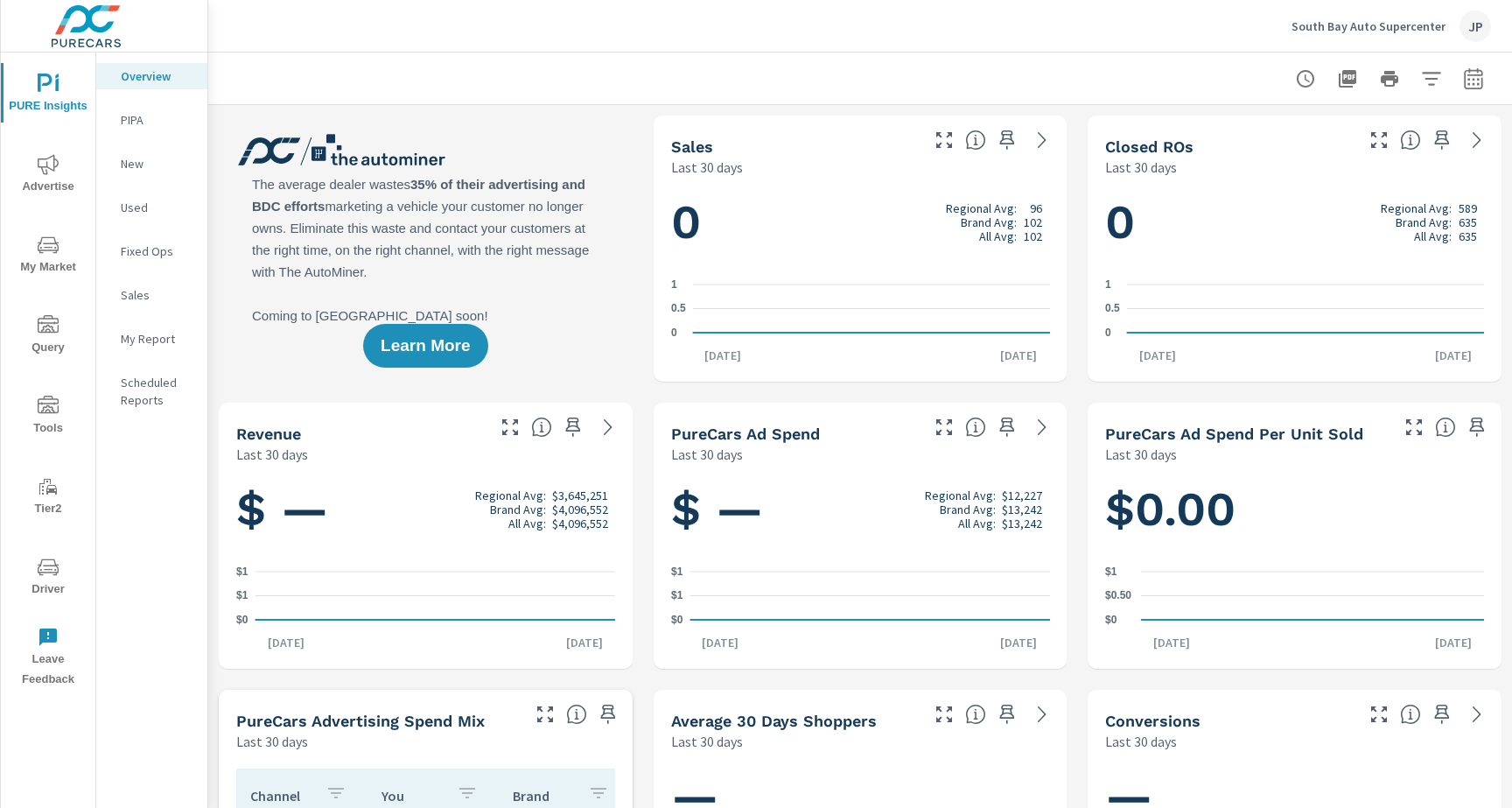
click at [45, 554] on button "Driver" at bounding box center [48, 575] width 94 height 60
click at [34, 562] on span "Driver" at bounding box center [48, 578] width 84 height 43
click at [29, 573] on span "Driver" at bounding box center [48, 578] width 84 height 43
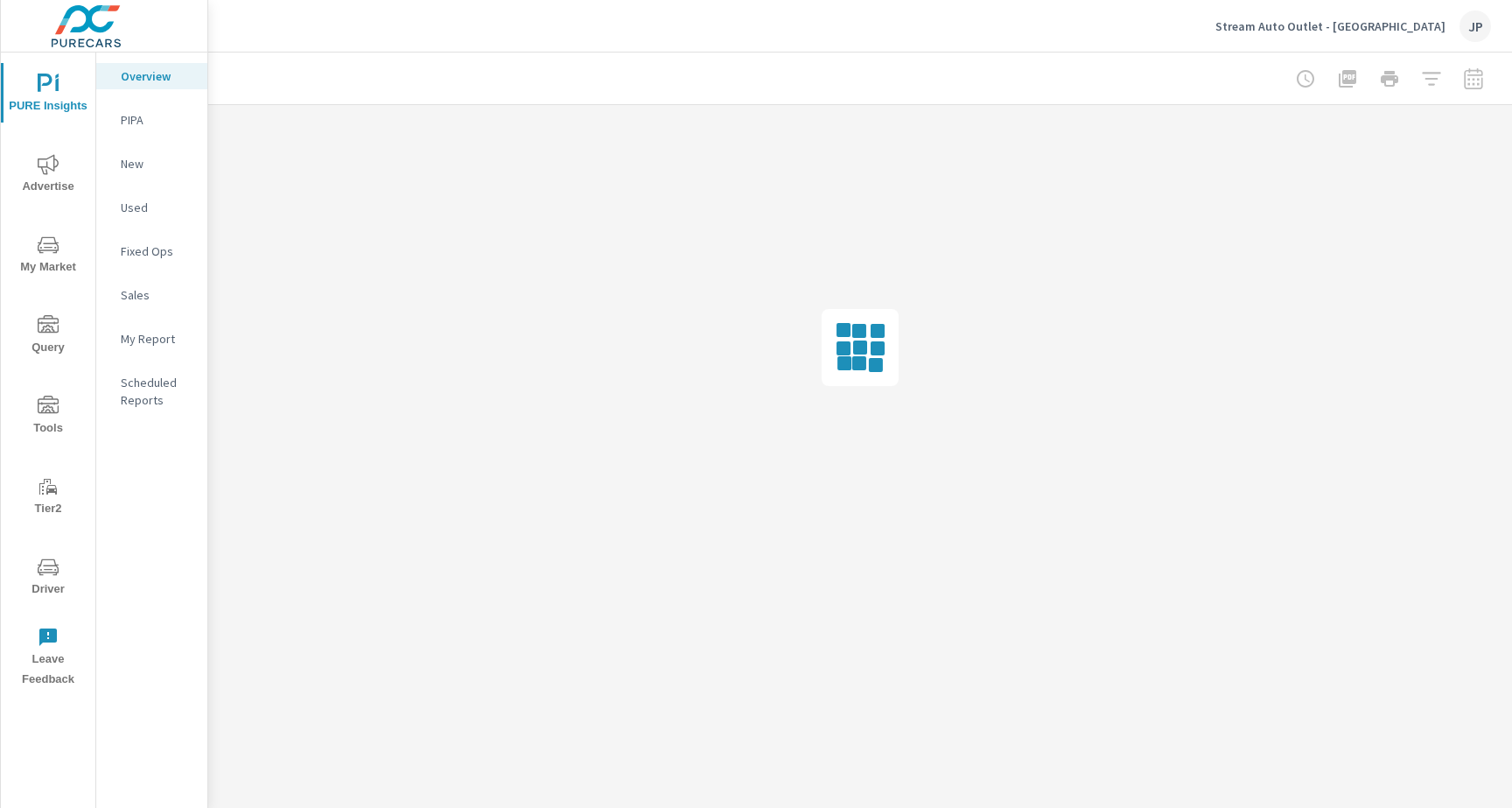
click at [53, 567] on icon "nav menu" at bounding box center [48, 567] width 21 height 21
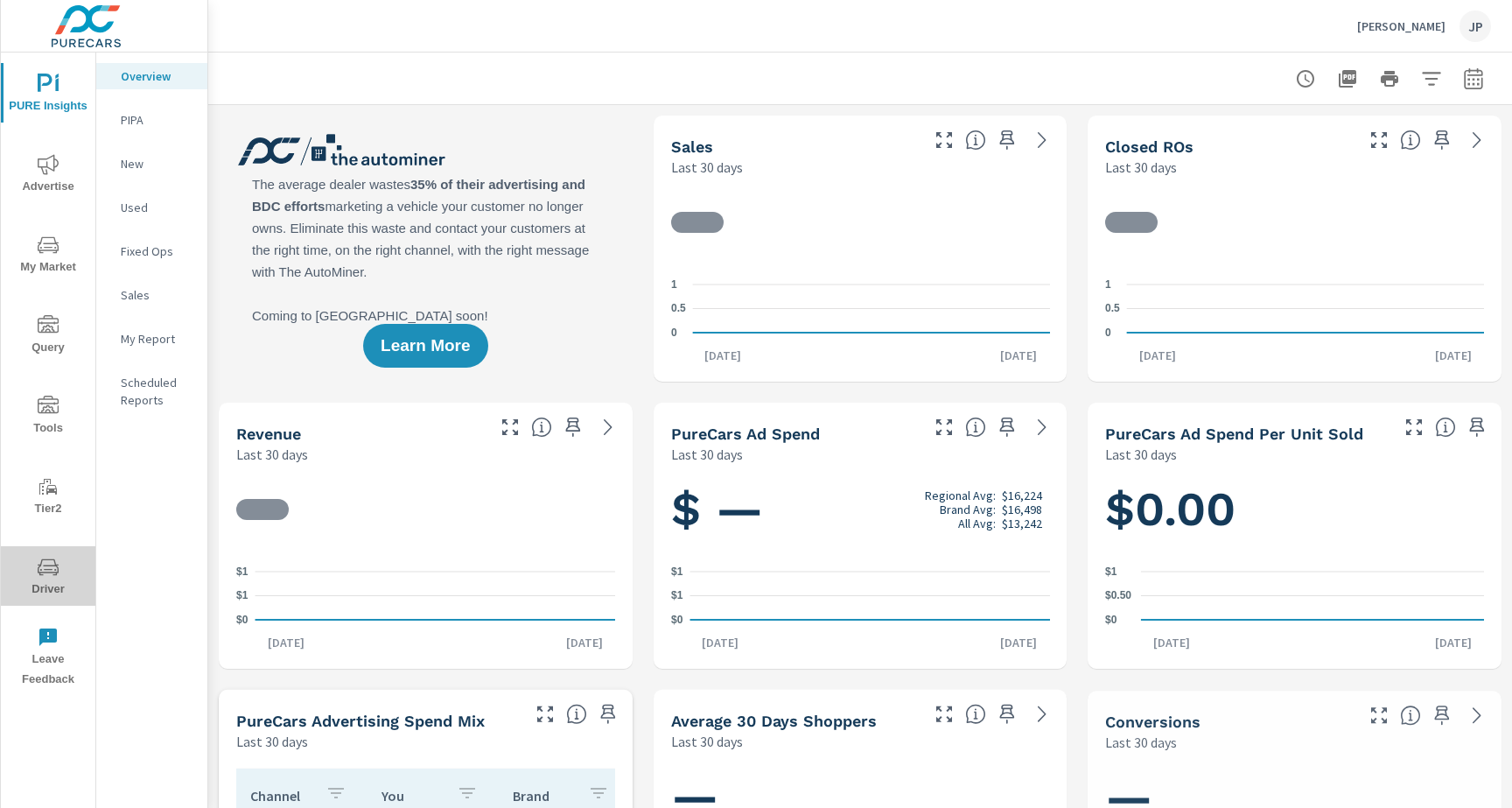
click at [52, 551] on button "Driver" at bounding box center [48, 575] width 94 height 60
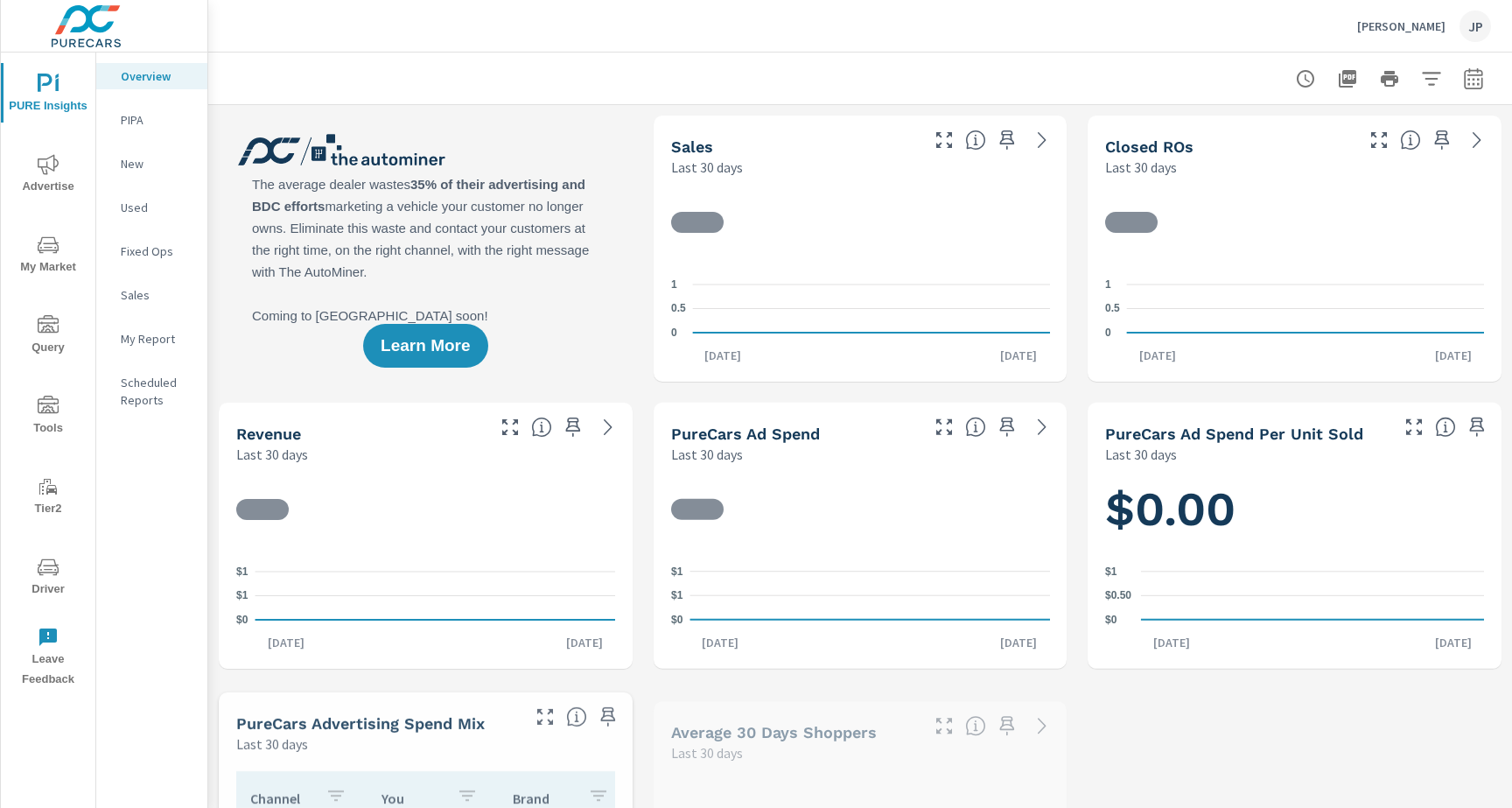
click at [37, 589] on span "Driver" at bounding box center [48, 578] width 84 height 43
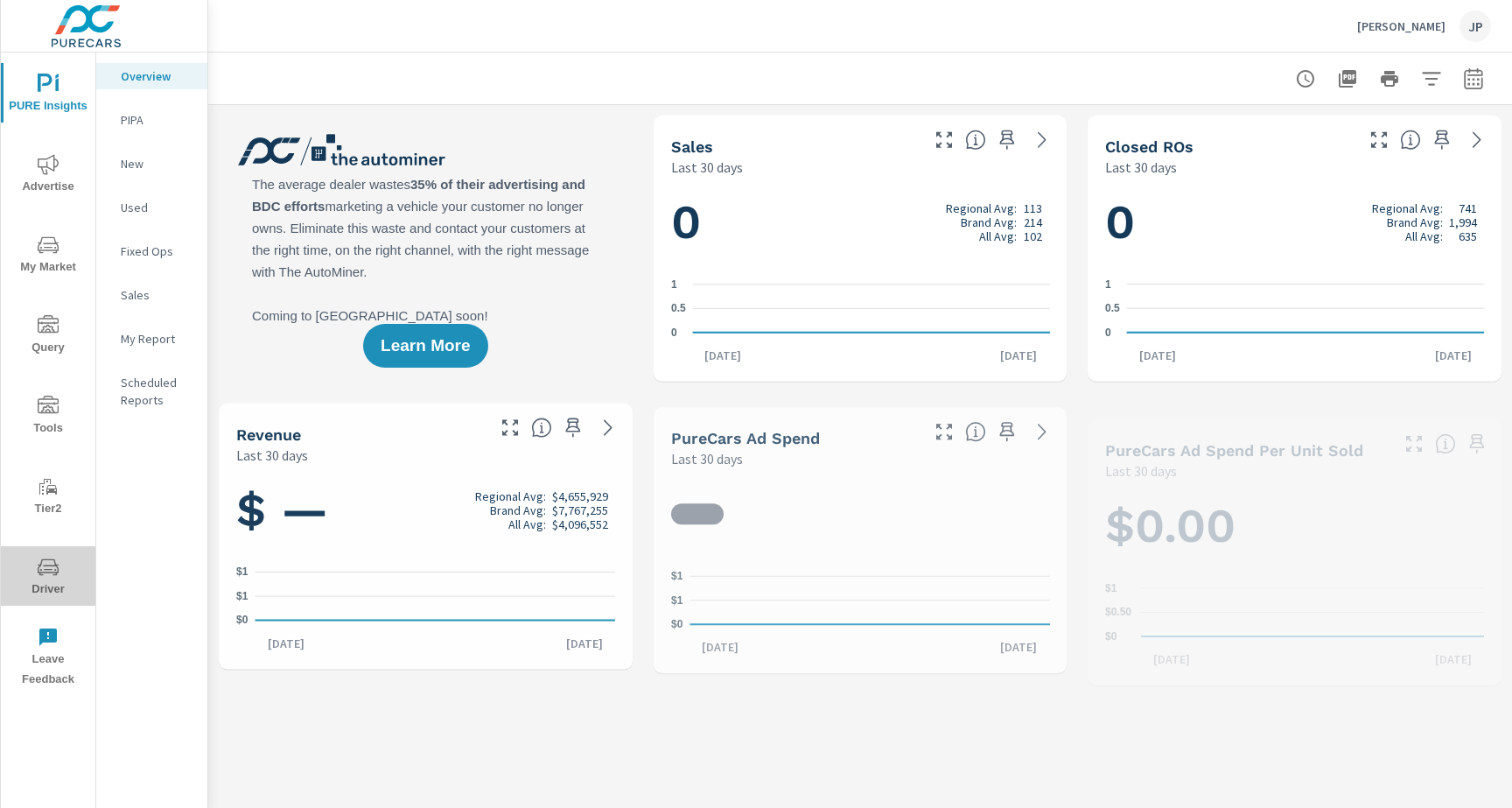
click at [53, 567] on icon "nav menu" at bounding box center [48, 567] width 21 height 21
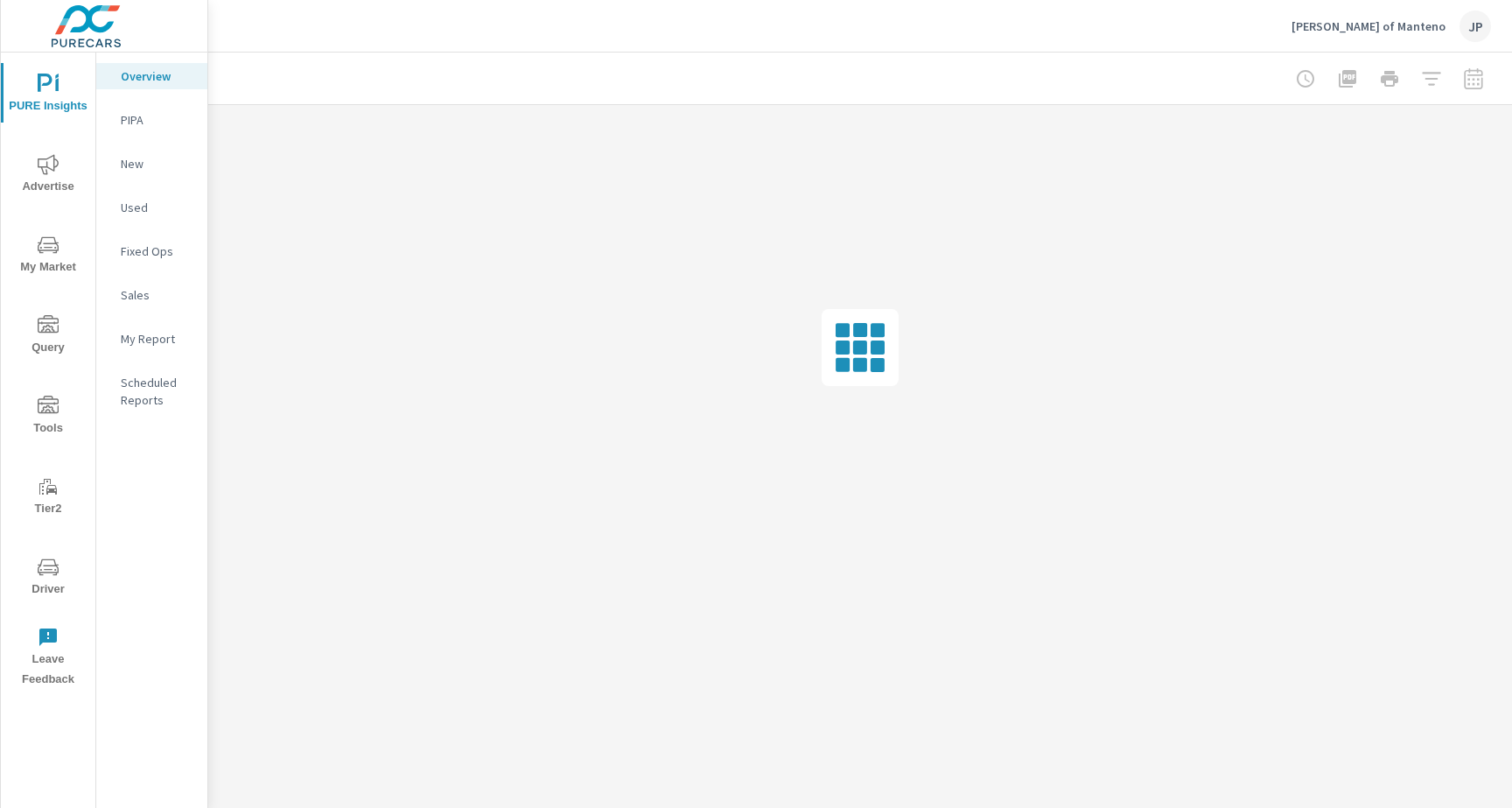
click at [44, 589] on span "Driver" at bounding box center [48, 578] width 84 height 43
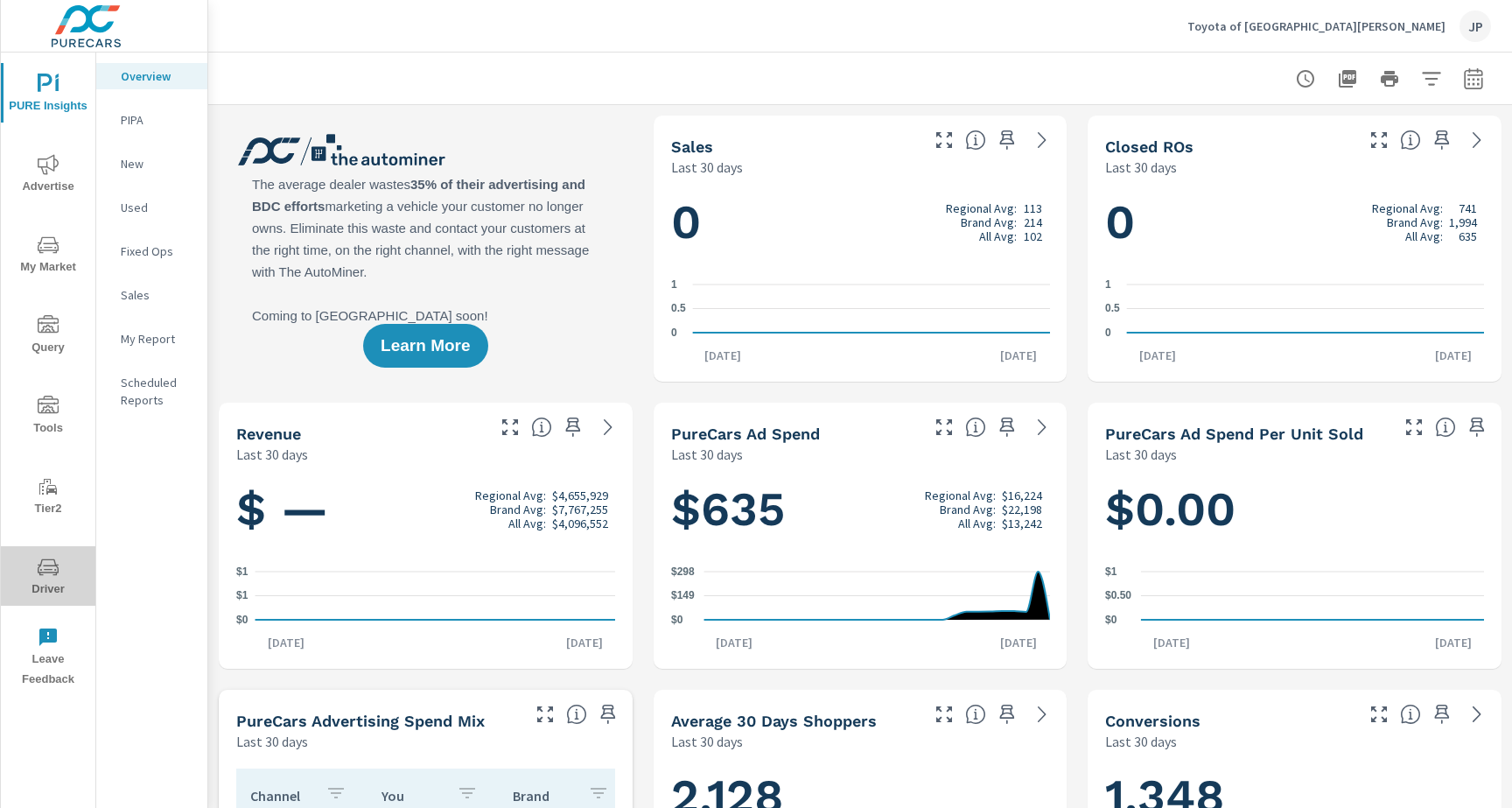
click at [34, 552] on button "Driver" at bounding box center [48, 575] width 94 height 60
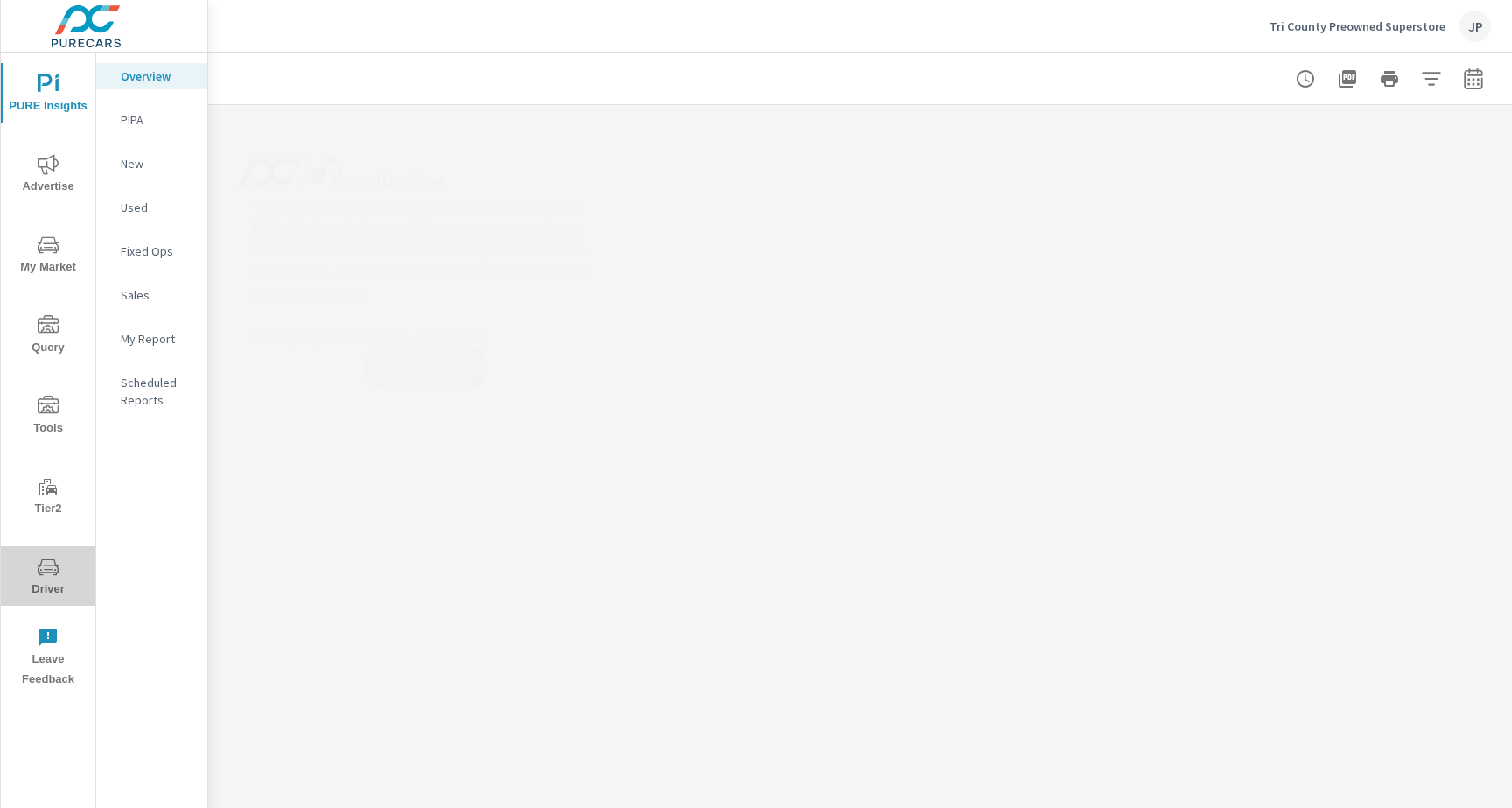
click at [43, 576] on icon "nav menu" at bounding box center [48, 567] width 21 height 21
click at [34, 577] on span "Driver" at bounding box center [48, 578] width 84 height 43
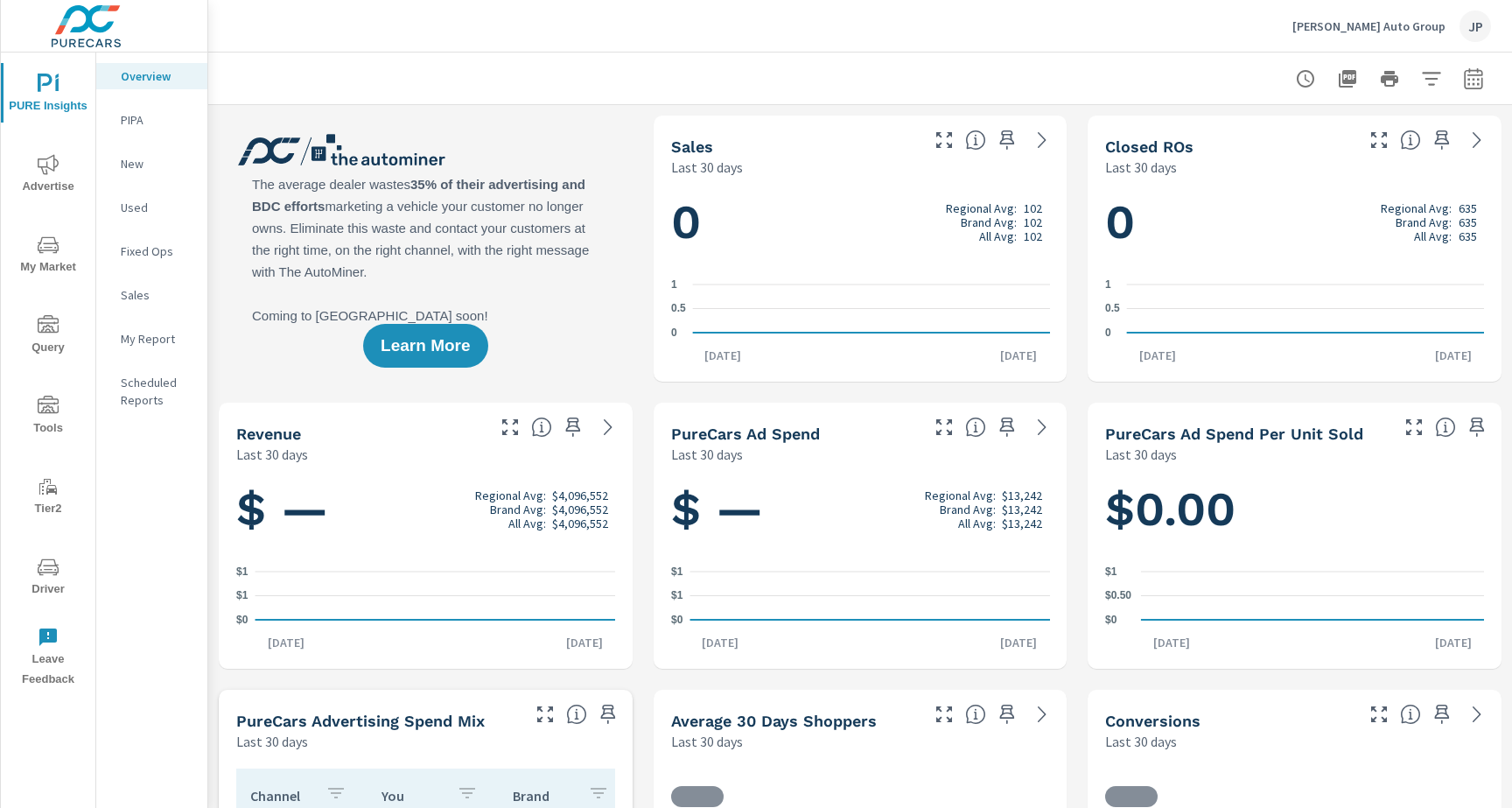
click at [56, 567] on icon "nav menu" at bounding box center [48, 567] width 21 height 21
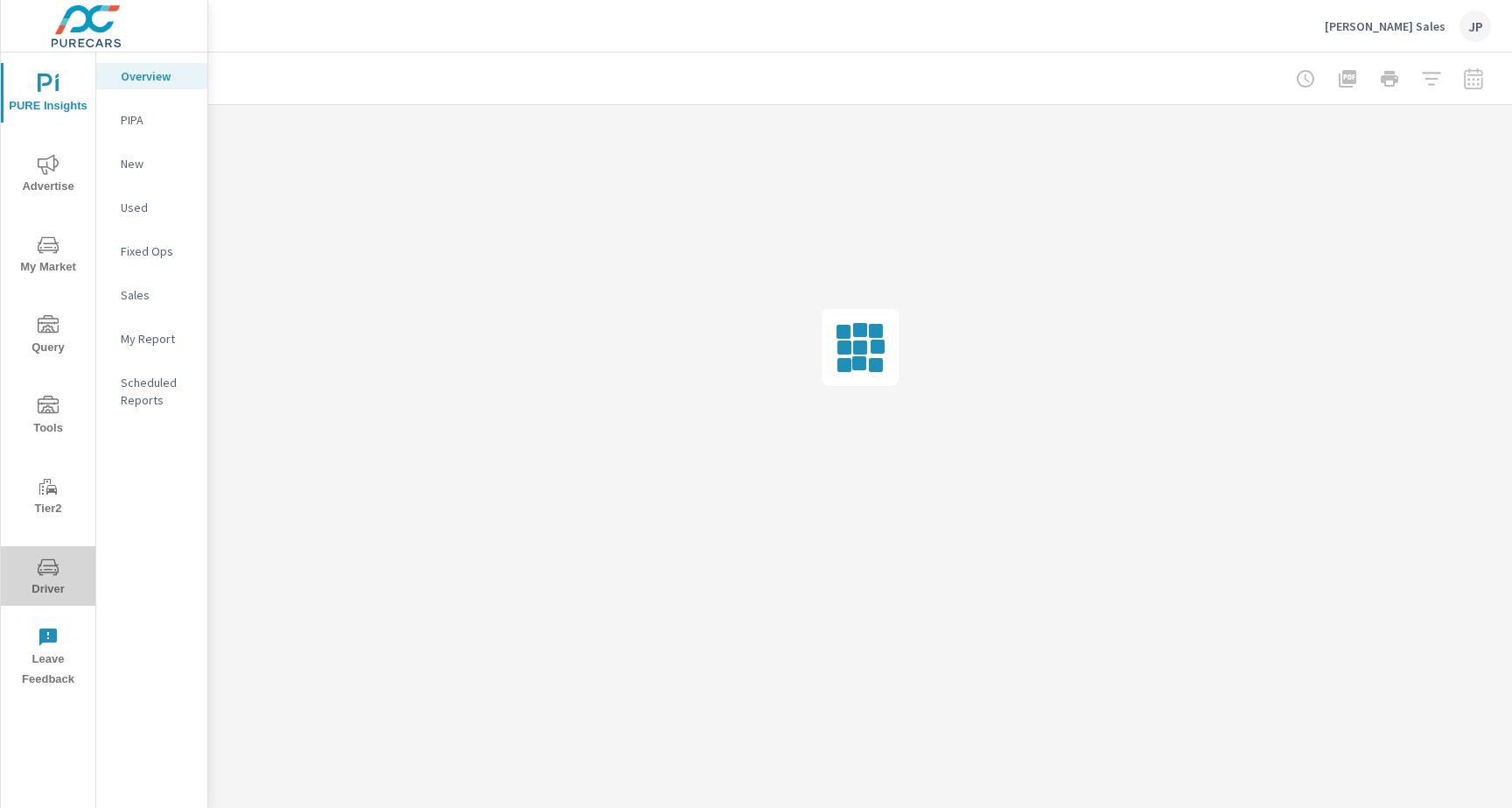
click at [61, 559] on span "Driver" at bounding box center [48, 578] width 84 height 43
click at [57, 575] on icon "nav menu" at bounding box center [48, 567] width 21 height 21
click at [51, 553] on button "Driver" at bounding box center [48, 575] width 94 height 60
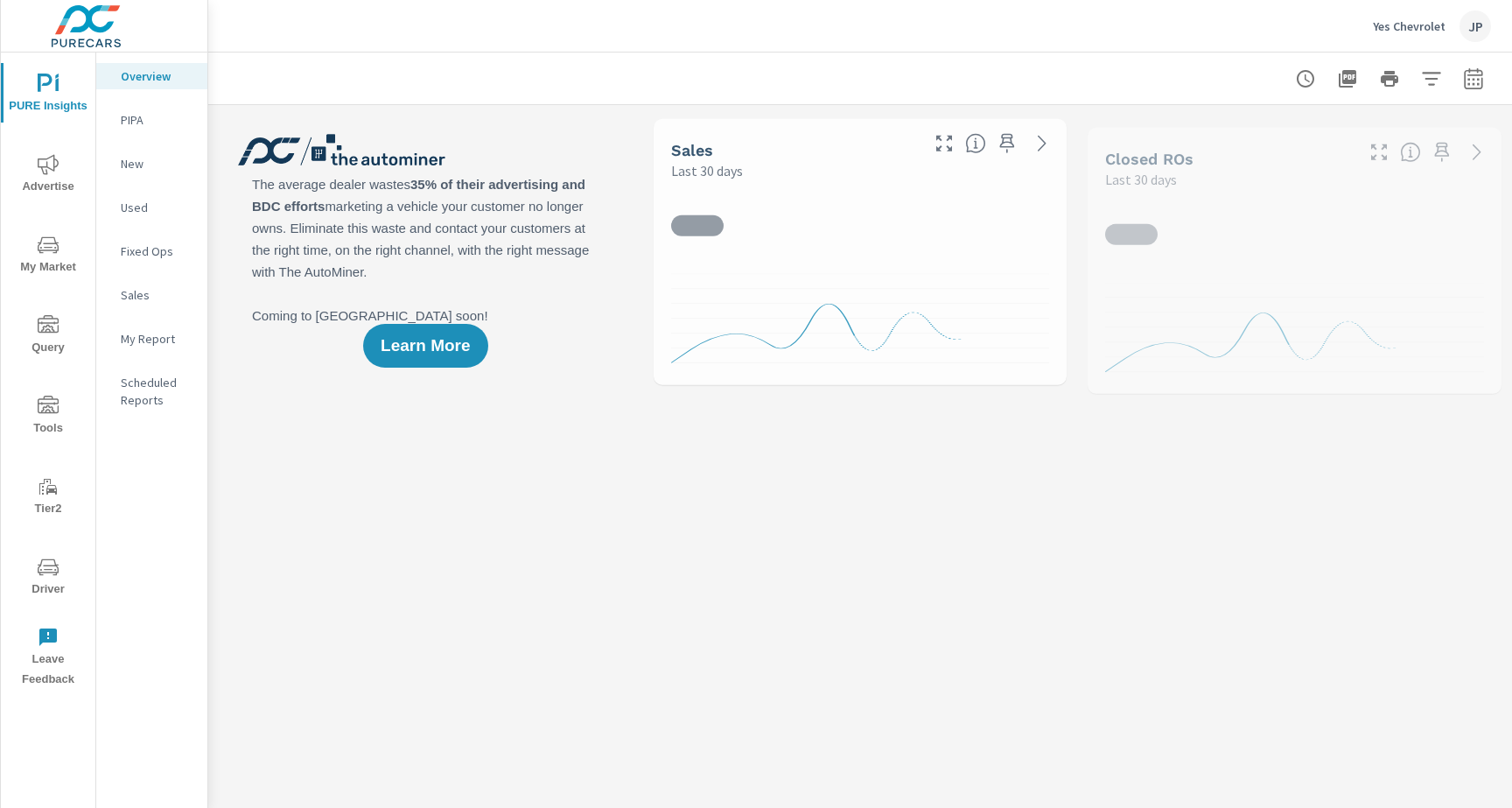
click at [38, 573] on icon "nav menu" at bounding box center [48, 567] width 21 height 17
